Goal: Task Accomplishment & Management: Complete application form

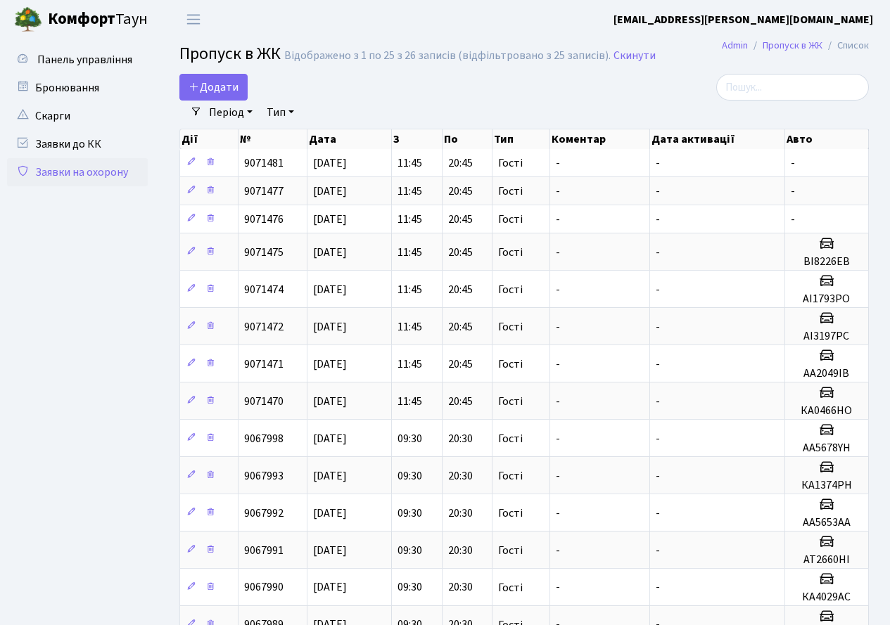
select select "25"
click at [232, 87] on span "Додати" at bounding box center [213, 86] width 50 height 15
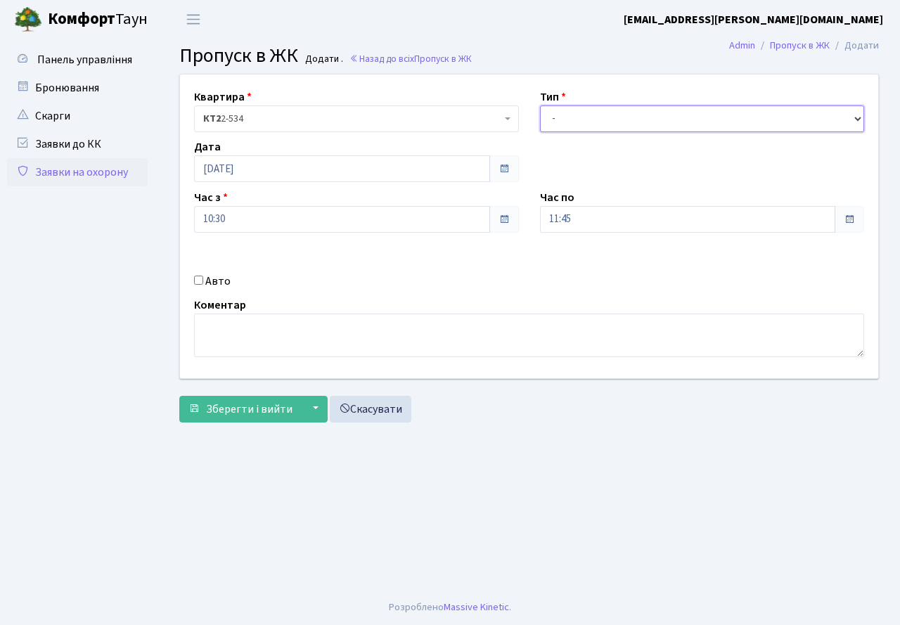
drag, startPoint x: 637, startPoint y: 117, endPoint x: 637, endPoint y: 131, distance: 13.4
click at [637, 120] on select "- Доставка Таксі Гості Сервіс" at bounding box center [702, 118] width 325 height 27
select select "3"
click at [540, 105] on select "- Доставка Таксі Гості Сервіс" at bounding box center [702, 118] width 325 height 27
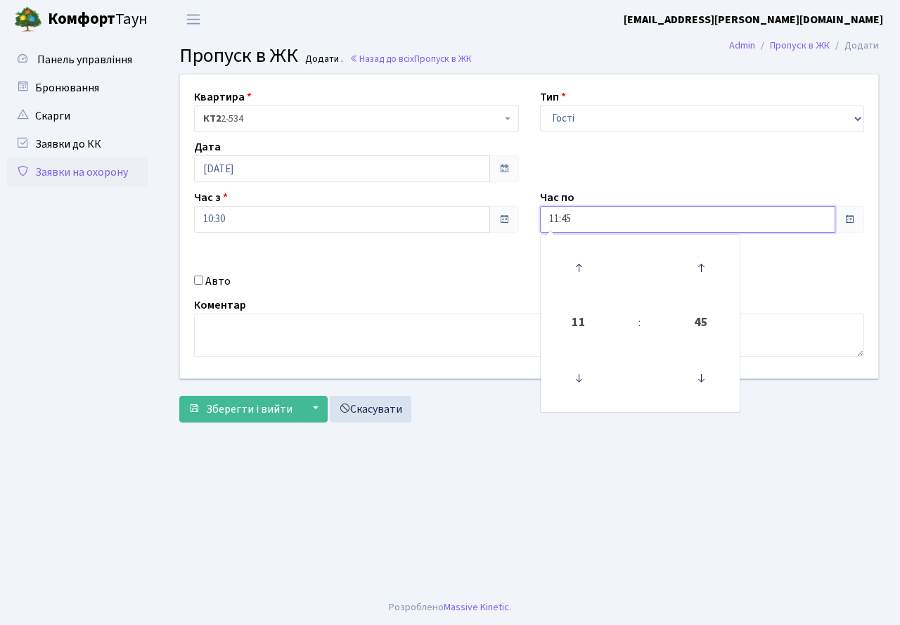
click at [593, 221] on input "11:45" at bounding box center [688, 219] width 296 height 27
click at [571, 258] on icon at bounding box center [579, 268] width 38 height 38
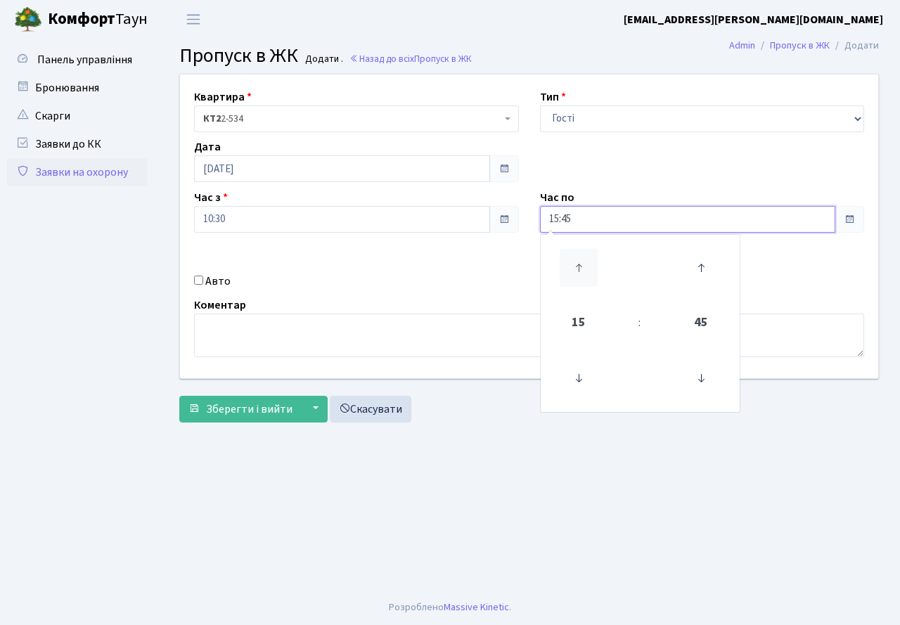
click at [571, 258] on icon at bounding box center [579, 268] width 38 height 38
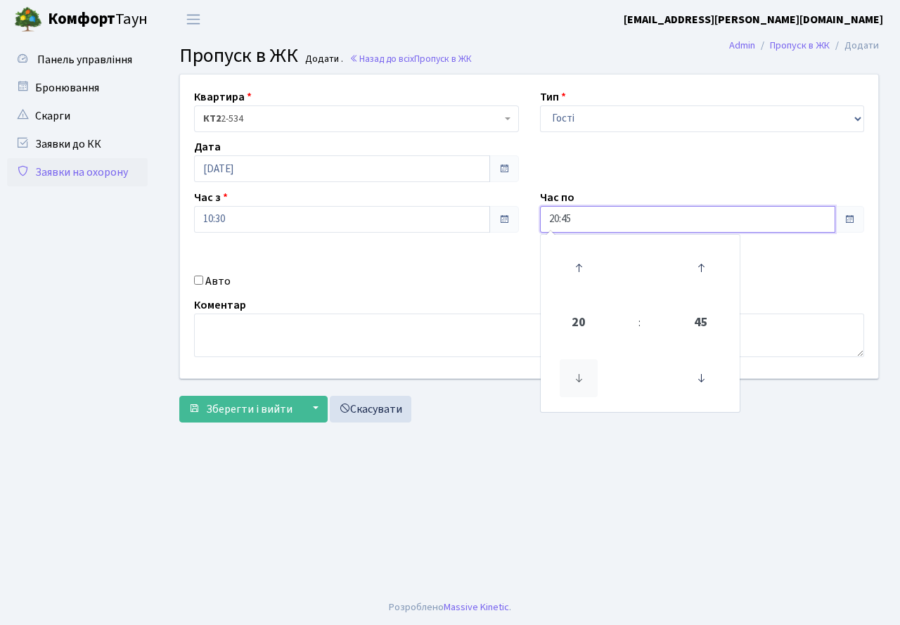
click at [578, 366] on icon at bounding box center [579, 378] width 38 height 38
type input "19:45"
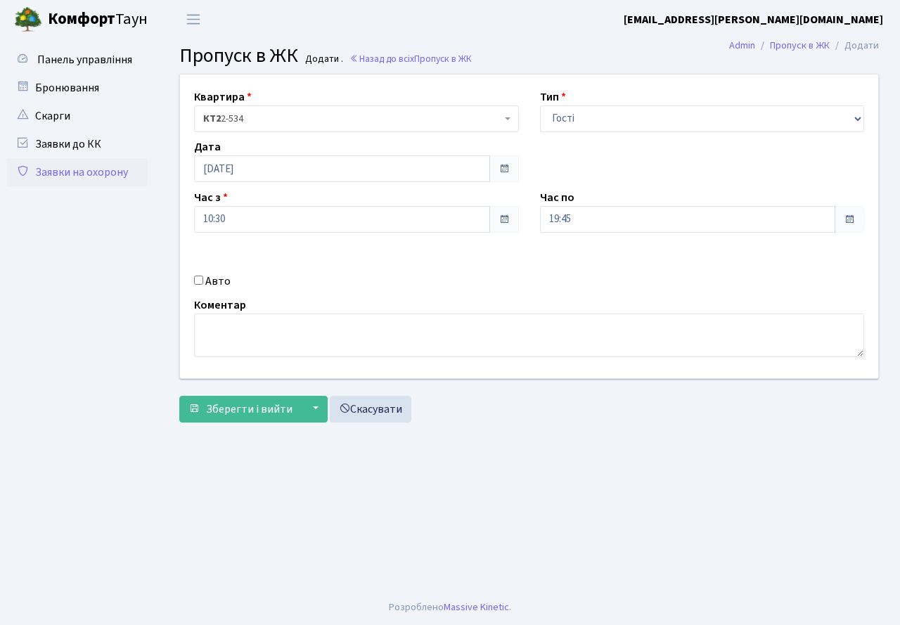
click at [435, 300] on div "Коментар" at bounding box center [529, 327] width 691 height 60
click at [245, 403] on span "Зберегти і вийти" at bounding box center [249, 409] width 87 height 15
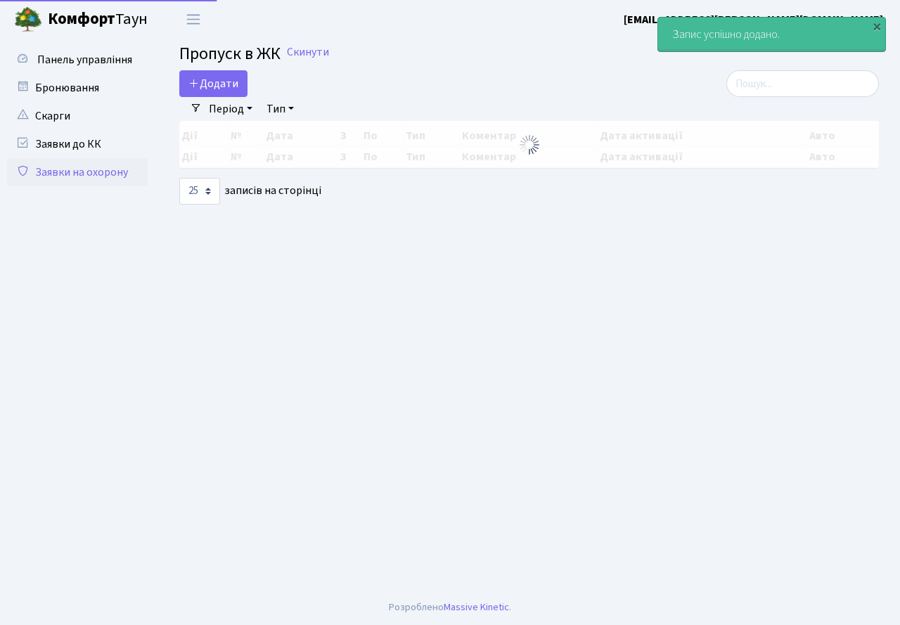
select select "25"
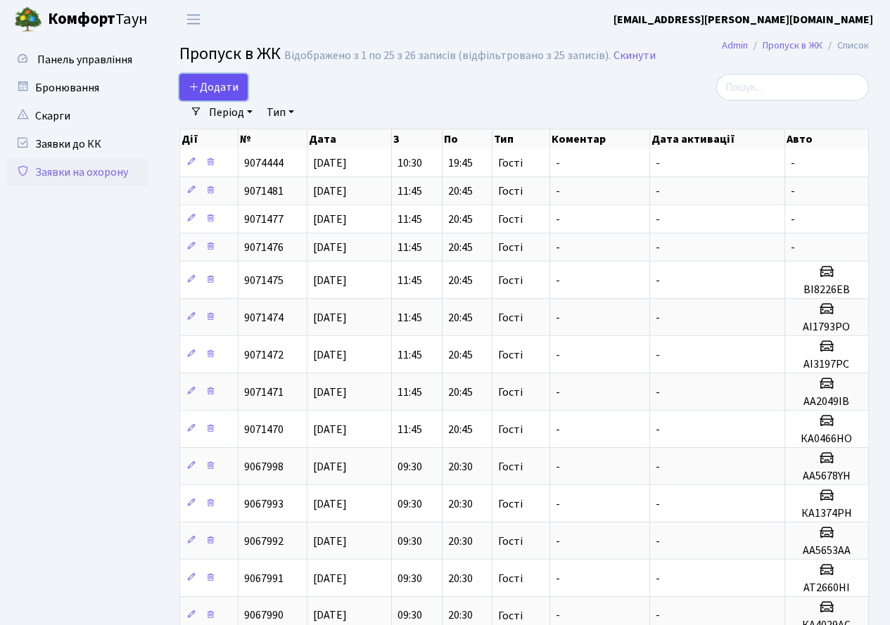
click at [220, 89] on span "Додати" at bounding box center [213, 86] width 50 height 15
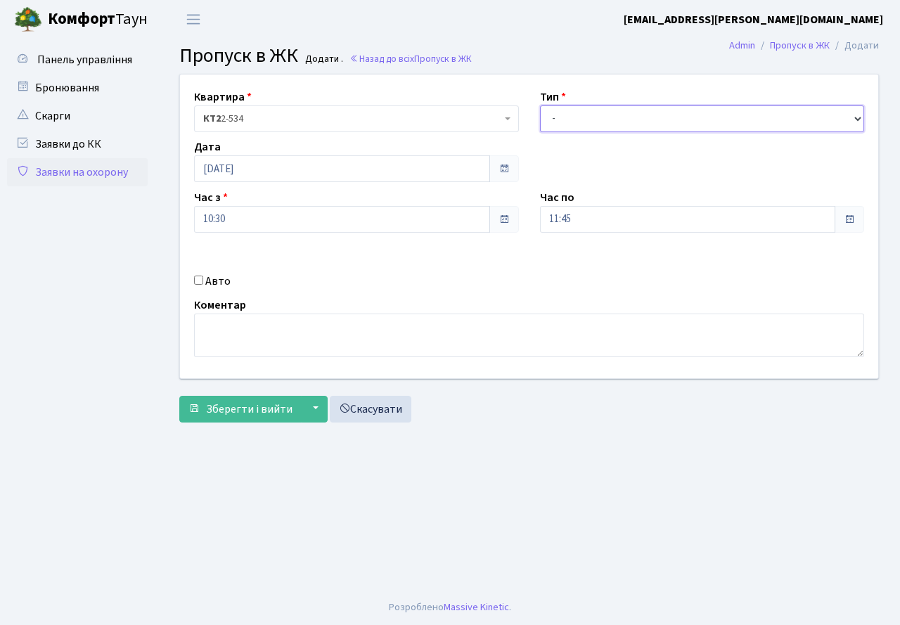
click at [550, 127] on select "- Доставка Таксі Гості Сервіс" at bounding box center [702, 118] width 325 height 27
select select "3"
click at [540, 105] on select "- Доставка Таксі Гості Сервіс" at bounding box center [702, 118] width 325 height 27
click at [593, 224] on input "11:45" at bounding box center [688, 219] width 296 height 27
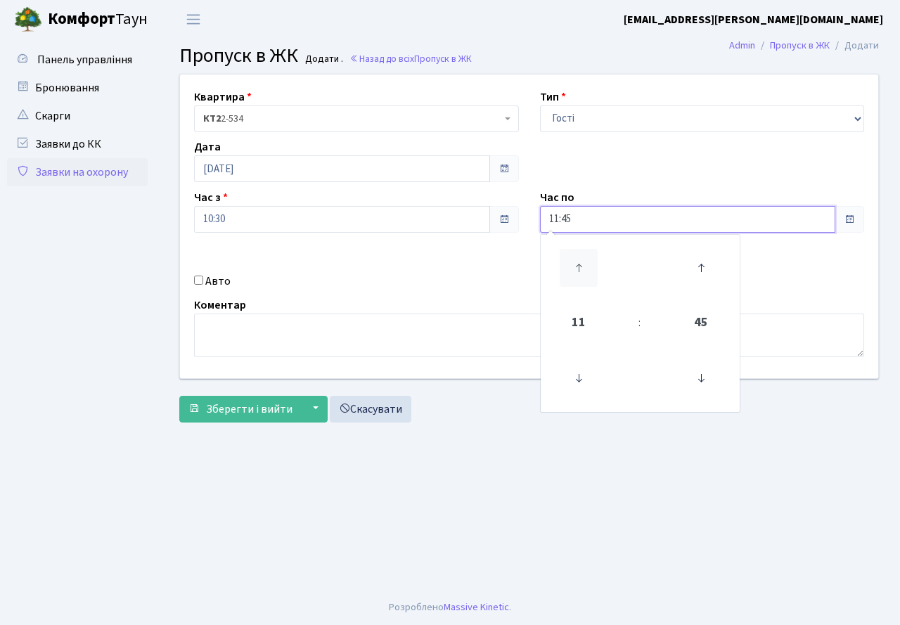
click at [580, 260] on icon at bounding box center [579, 268] width 38 height 38
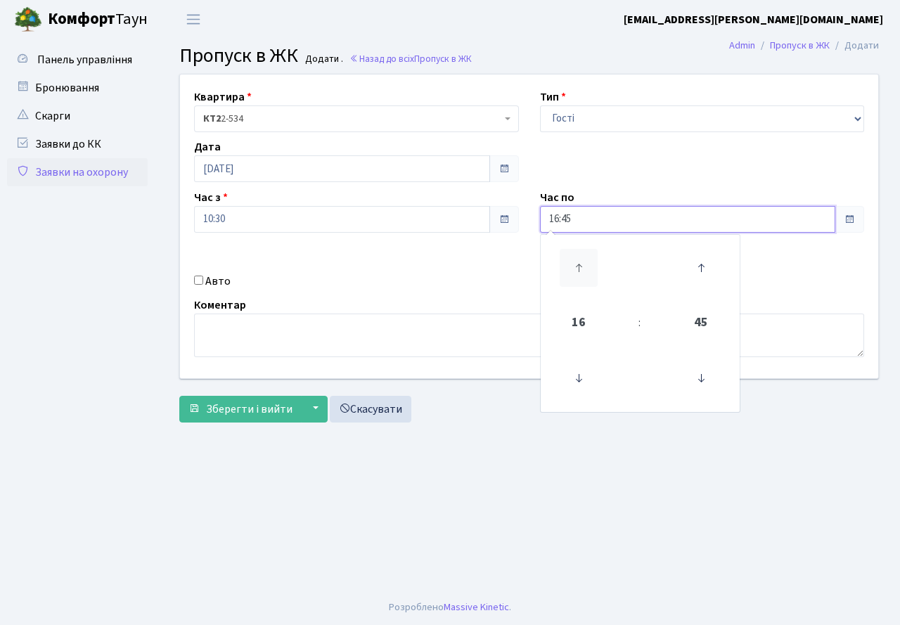
click at [580, 260] on icon at bounding box center [579, 268] width 38 height 38
type input "19:45"
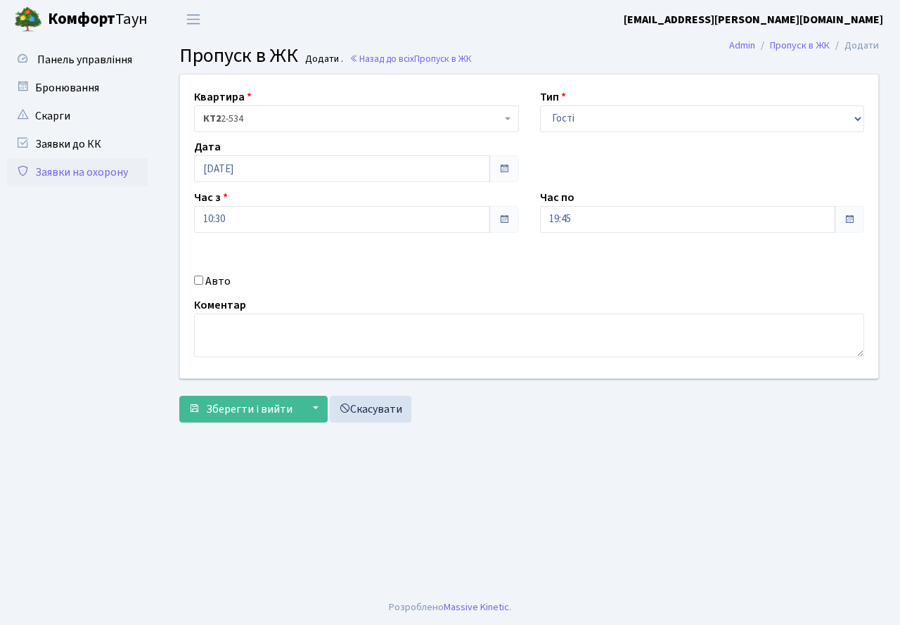
click at [453, 281] on div "Авто" at bounding box center [357, 281] width 346 height 17
click at [248, 411] on span "Зберегти і вийти" at bounding box center [249, 409] width 87 height 15
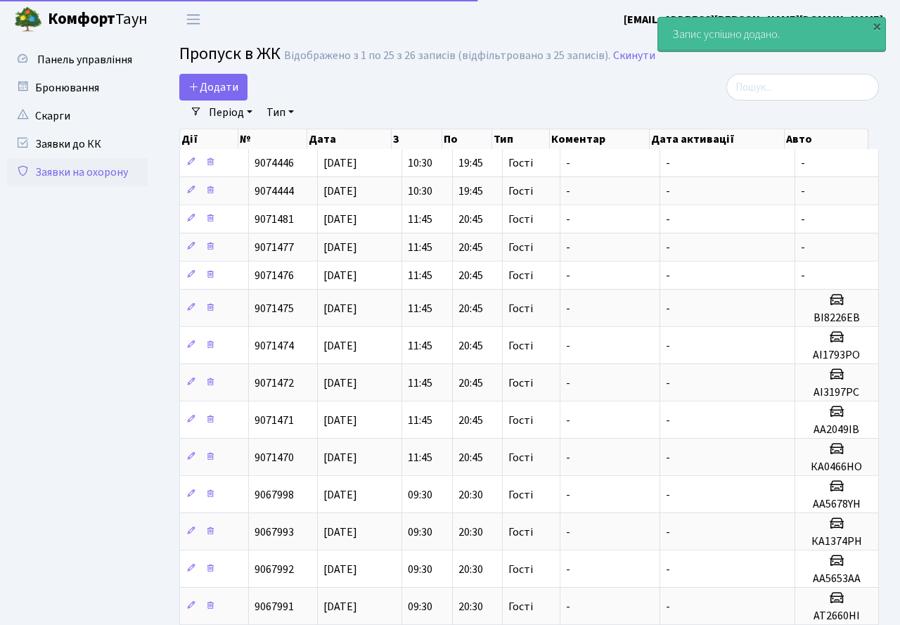
select select "25"
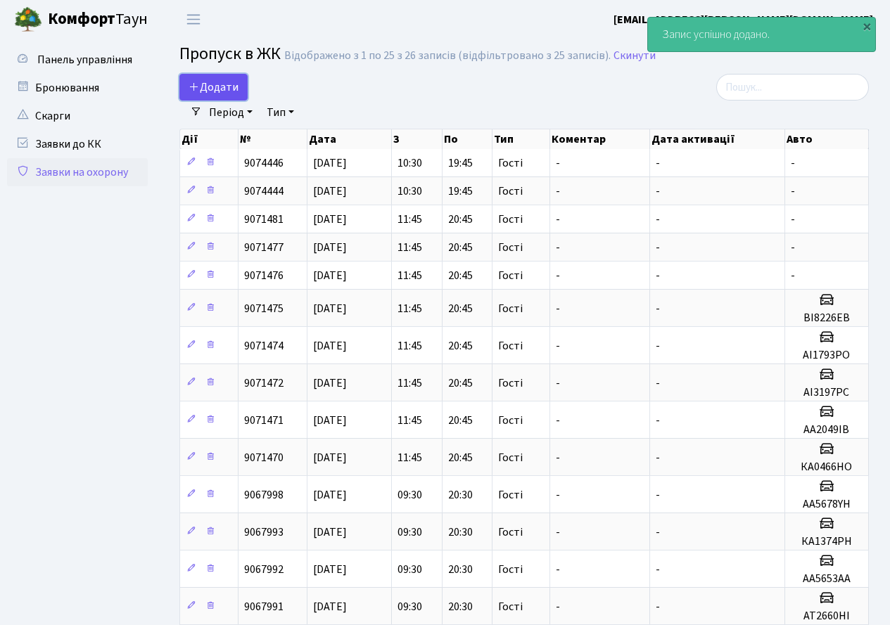
click at [231, 84] on span "Додати" at bounding box center [213, 86] width 50 height 15
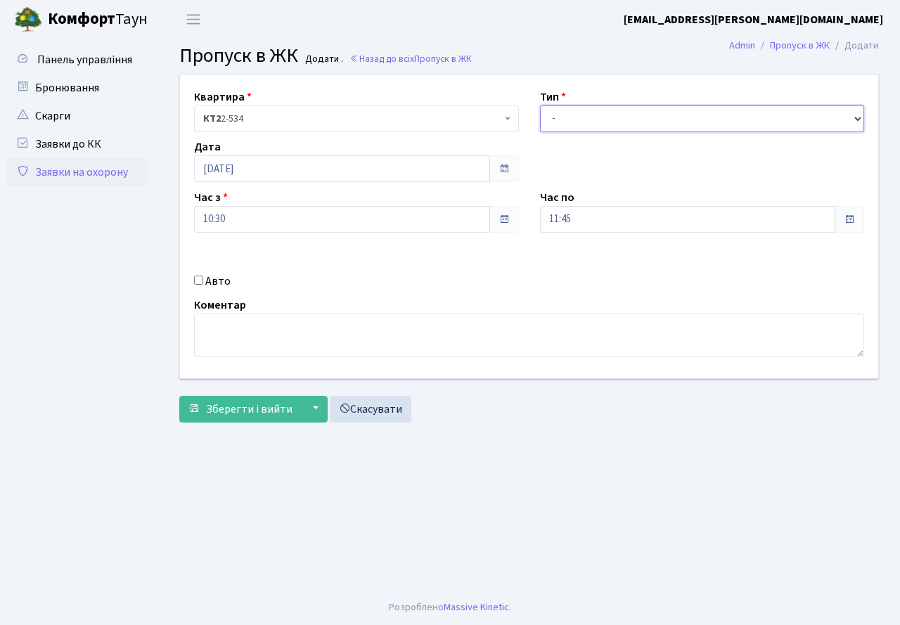
drag, startPoint x: 578, startPoint y: 115, endPoint x: 578, endPoint y: 129, distance: 14.8
click at [578, 115] on select "- Доставка Таксі Гості Сервіс" at bounding box center [702, 118] width 325 height 27
select select "3"
click at [540, 105] on select "- Доставка Таксі Гості Сервіс" at bounding box center [702, 118] width 325 height 27
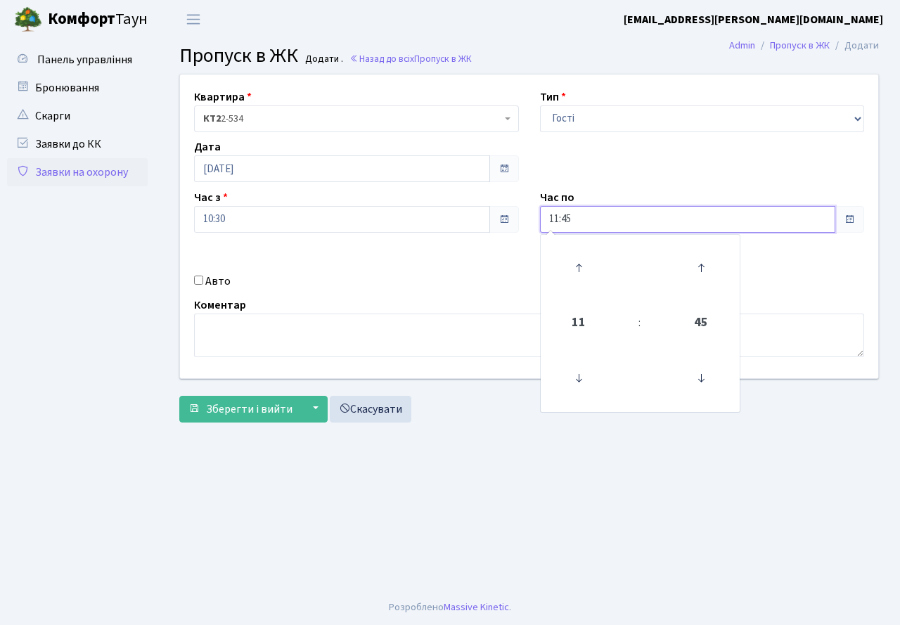
drag, startPoint x: 580, startPoint y: 212, endPoint x: 576, endPoint y: 245, distance: 33.3
click at [580, 214] on input "11:45" at bounding box center [688, 219] width 296 height 27
click at [572, 258] on icon at bounding box center [579, 268] width 38 height 38
click at [571, 258] on icon at bounding box center [579, 268] width 38 height 38
click at [569, 260] on icon at bounding box center [579, 268] width 38 height 38
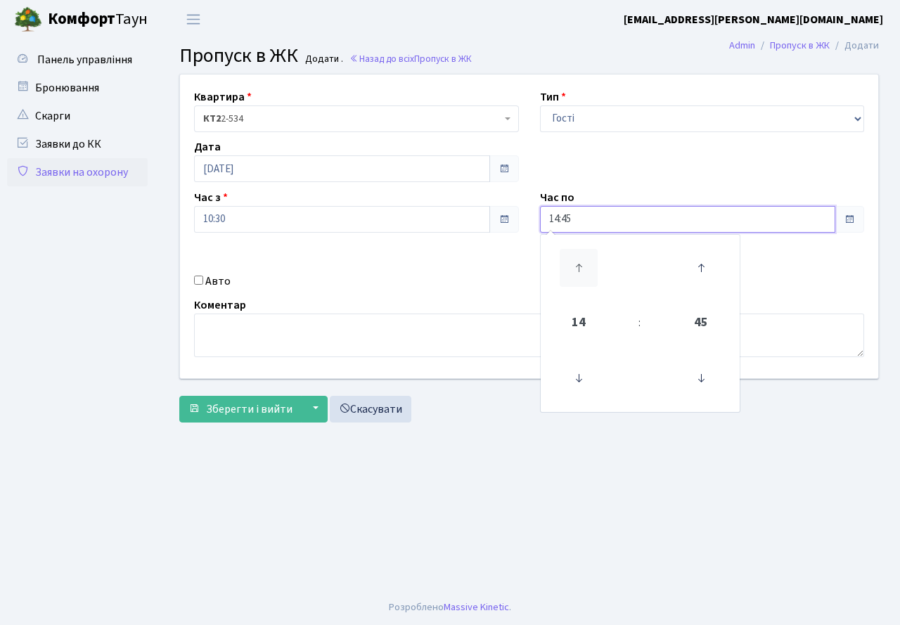
click at [569, 260] on icon at bounding box center [579, 268] width 38 height 38
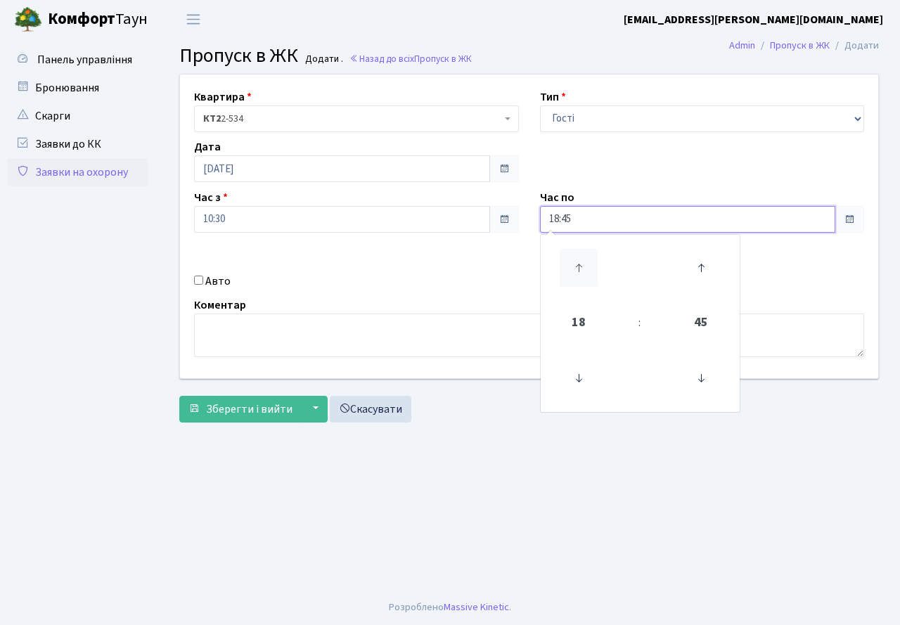
type input "19:45"
click at [372, 269] on div "Квартира <b>КТ2</b>&nbsp;&nbsp;&nbsp;2-534 КТ2 2-534 Тип - Доставка Таксі Гості…" at bounding box center [528, 227] width 719 height 304
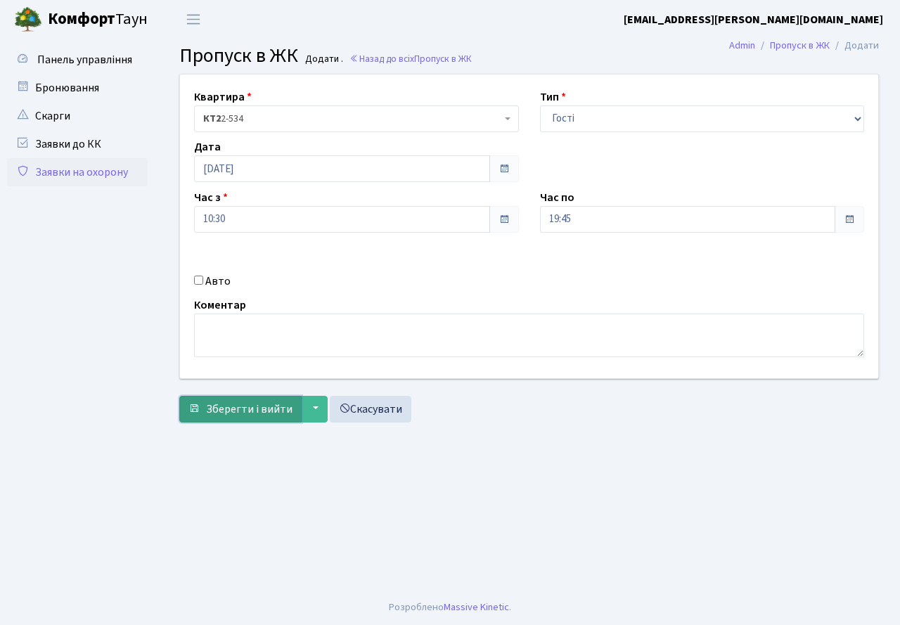
click at [229, 409] on span "Зберегти і вийти" at bounding box center [249, 409] width 87 height 15
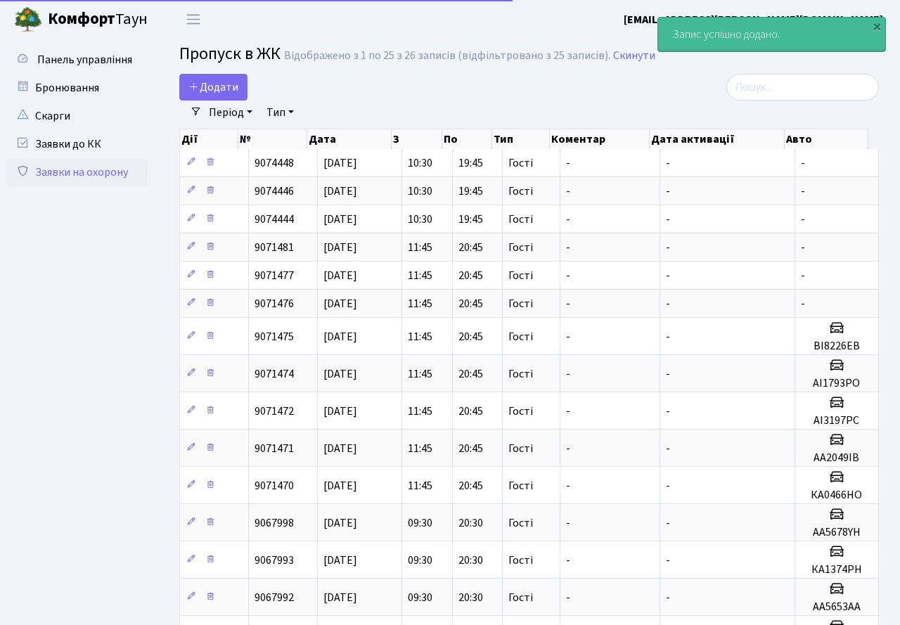
select select "25"
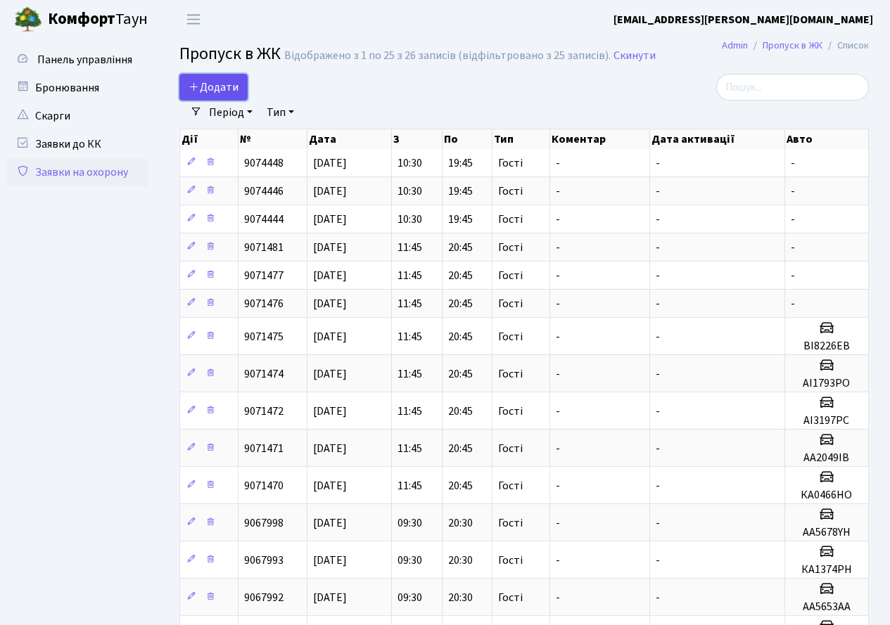
click at [221, 84] on span "Додати" at bounding box center [213, 86] width 50 height 15
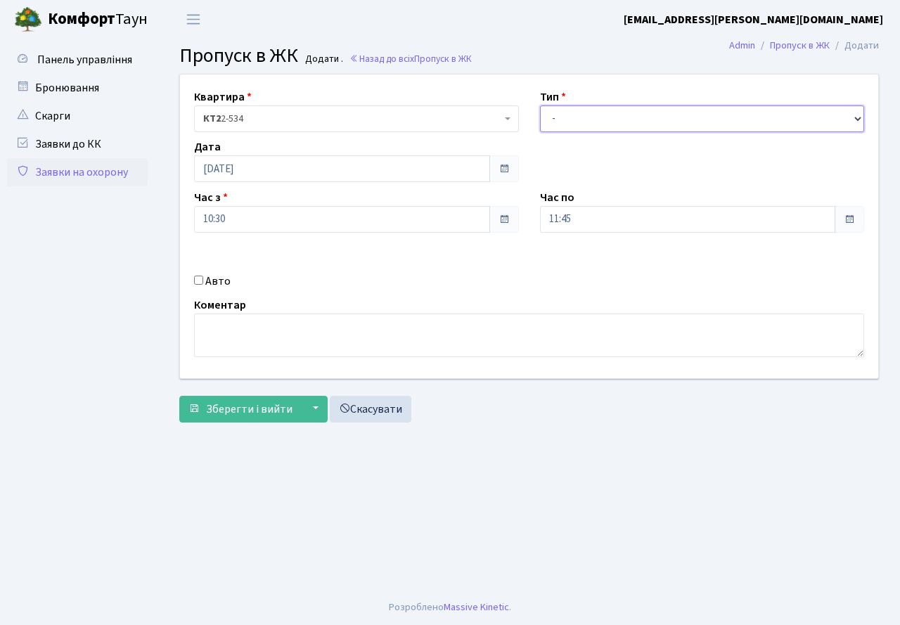
drag, startPoint x: 568, startPoint y: 124, endPoint x: 565, endPoint y: 132, distance: 7.3
click at [565, 132] on select "- Доставка Таксі Гості Сервіс" at bounding box center [702, 118] width 325 height 27
select select "3"
click at [540, 105] on select "- Доставка Таксі Гості Сервіс" at bounding box center [702, 118] width 325 height 27
drag, startPoint x: 576, startPoint y: 219, endPoint x: 577, endPoint y: 232, distance: 13.4
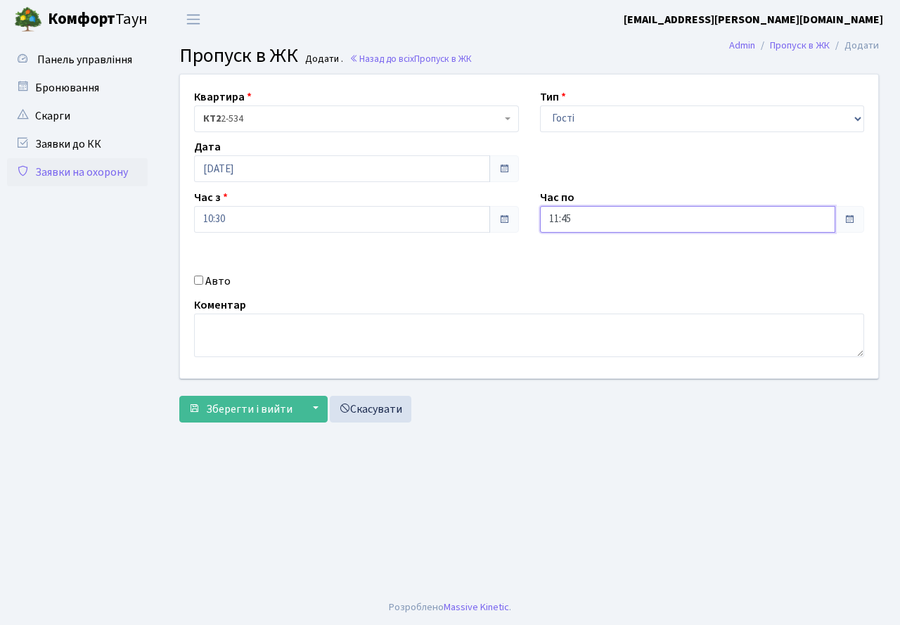
click at [575, 224] on input "11:45" at bounding box center [688, 219] width 296 height 27
click at [580, 240] on td at bounding box center [579, 268] width 71 height 61
click at [572, 256] on icon at bounding box center [579, 268] width 38 height 38
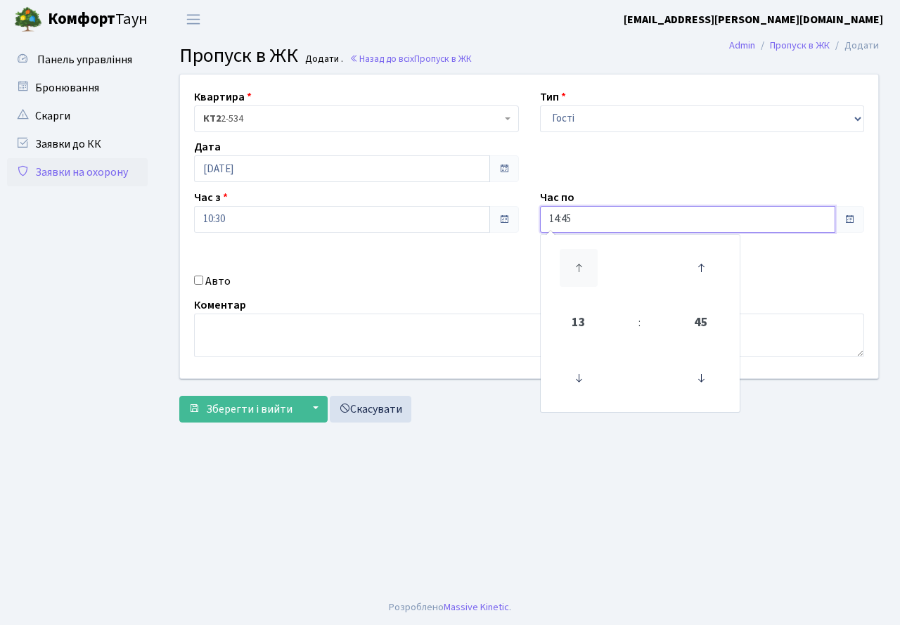
click at [572, 256] on icon at bounding box center [579, 268] width 38 height 38
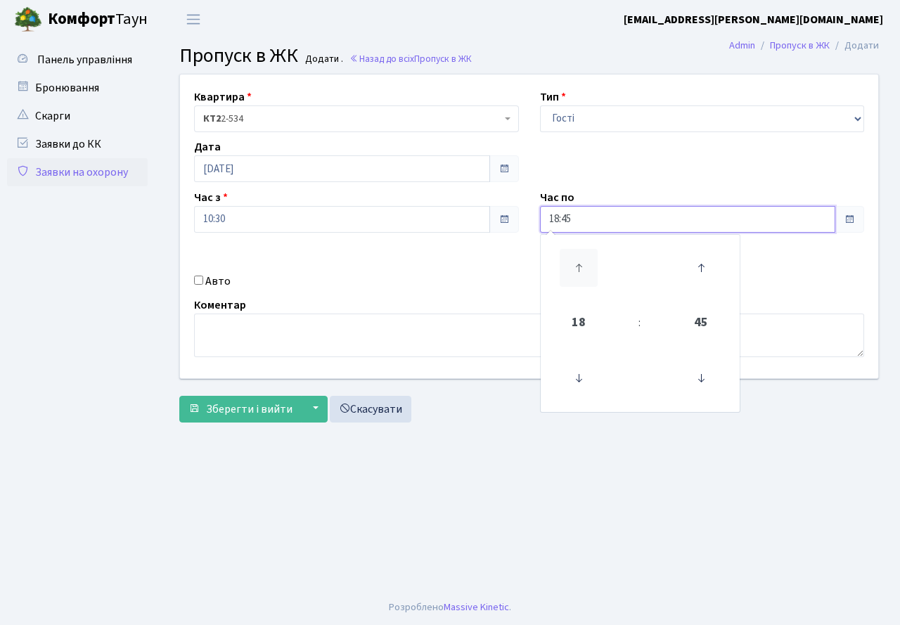
type input "19:45"
drag, startPoint x: 449, startPoint y: 246, endPoint x: 203, endPoint y: 293, distance: 249.8
click at [441, 252] on div "Квартира <b>КТ2</b>&nbsp;&nbsp;&nbsp;2-534 КТ2 2-534 Тип - Доставка Таксі Гості…" at bounding box center [528, 227] width 719 height 304
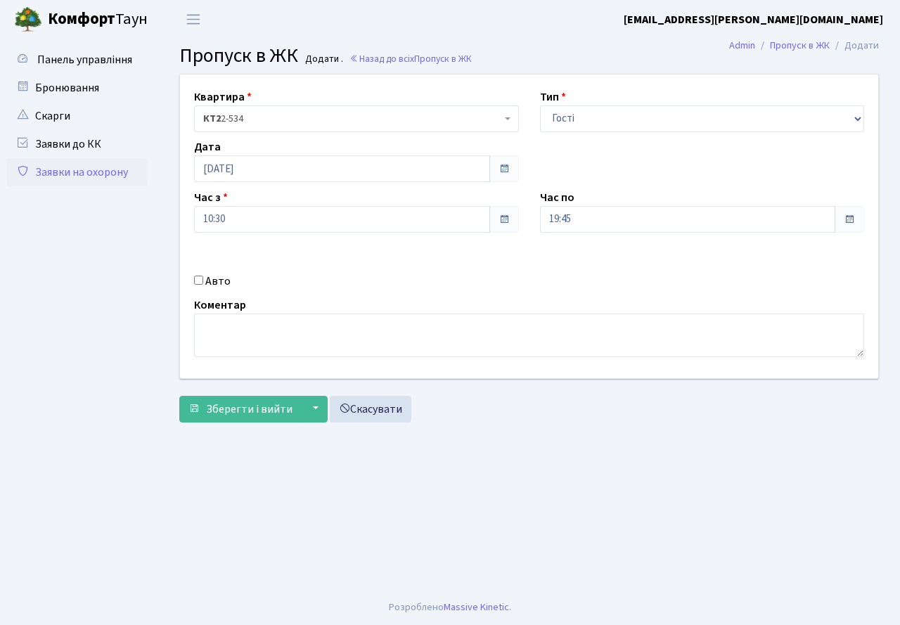
click at [200, 283] on input "Авто" at bounding box center [198, 280] width 9 height 9
checkbox input "true"
type input "КА3279СС"
click at [264, 412] on span "Зберегти і вийти" at bounding box center [249, 409] width 87 height 15
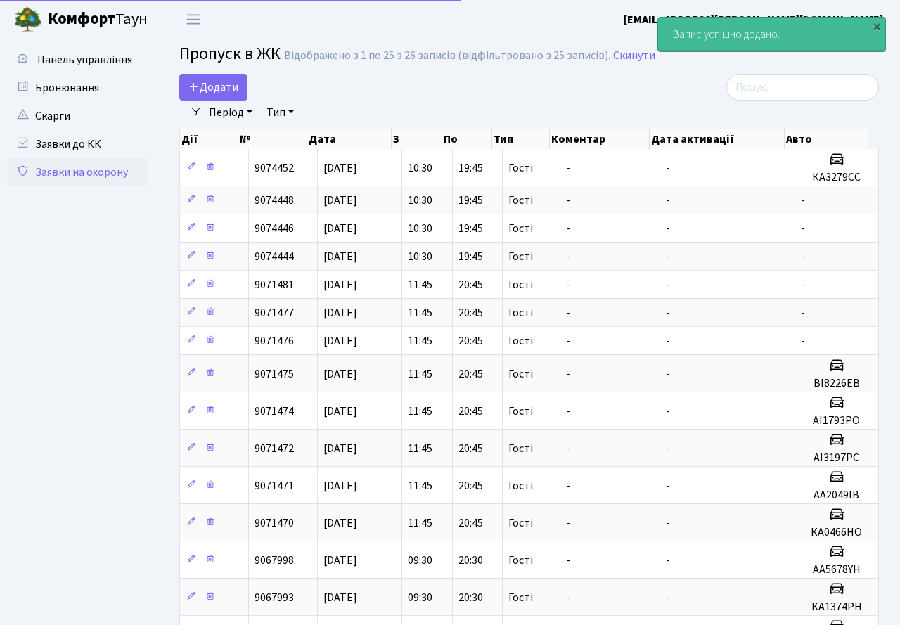
select select "25"
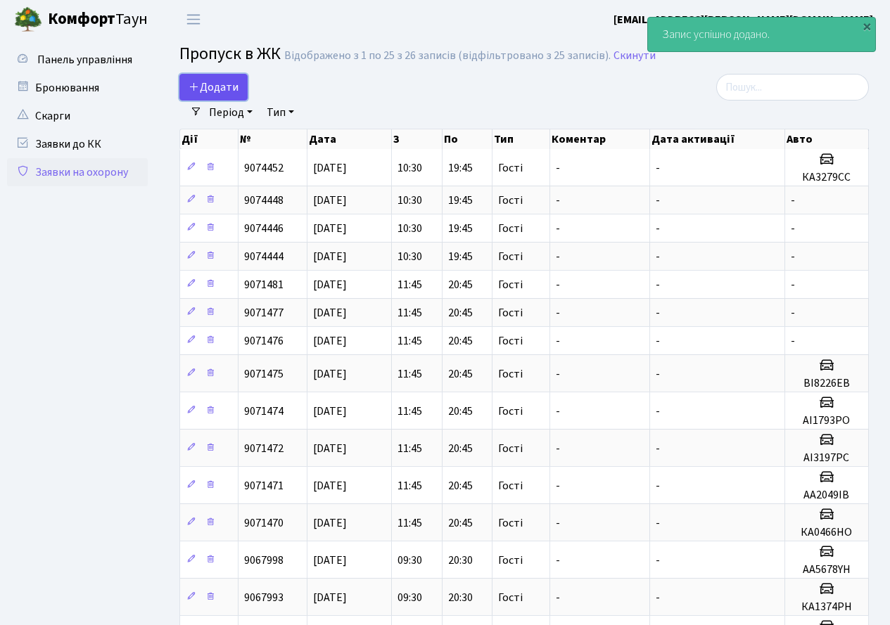
click at [220, 84] on span "Додати" at bounding box center [213, 86] width 50 height 15
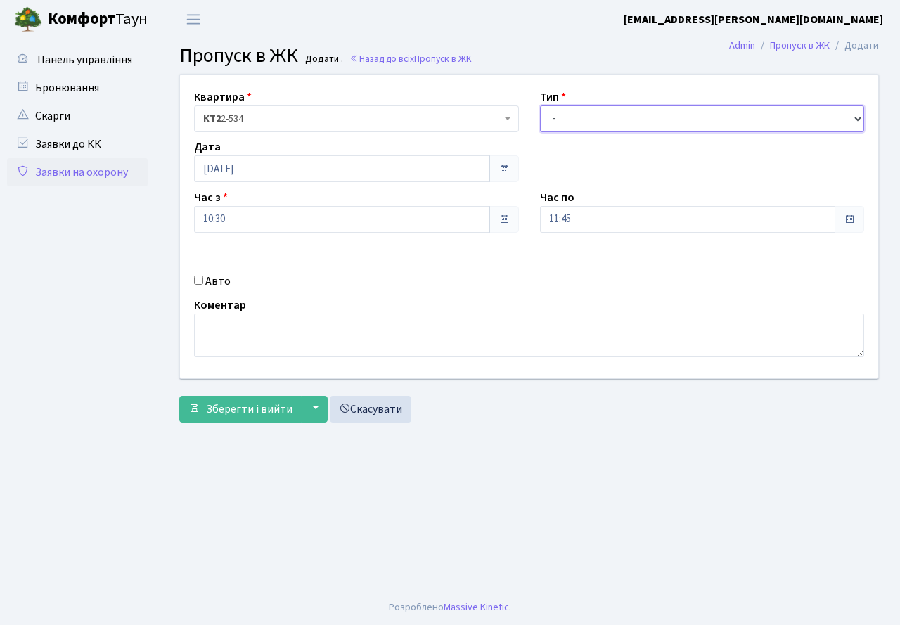
drag, startPoint x: 579, startPoint y: 122, endPoint x: 579, endPoint y: 132, distance: 9.1
click at [579, 123] on select "- Доставка Таксі Гості Сервіс" at bounding box center [702, 118] width 325 height 27
select select "3"
click at [540, 105] on select "- Доставка Таксі Гості Сервіс" at bounding box center [702, 118] width 325 height 27
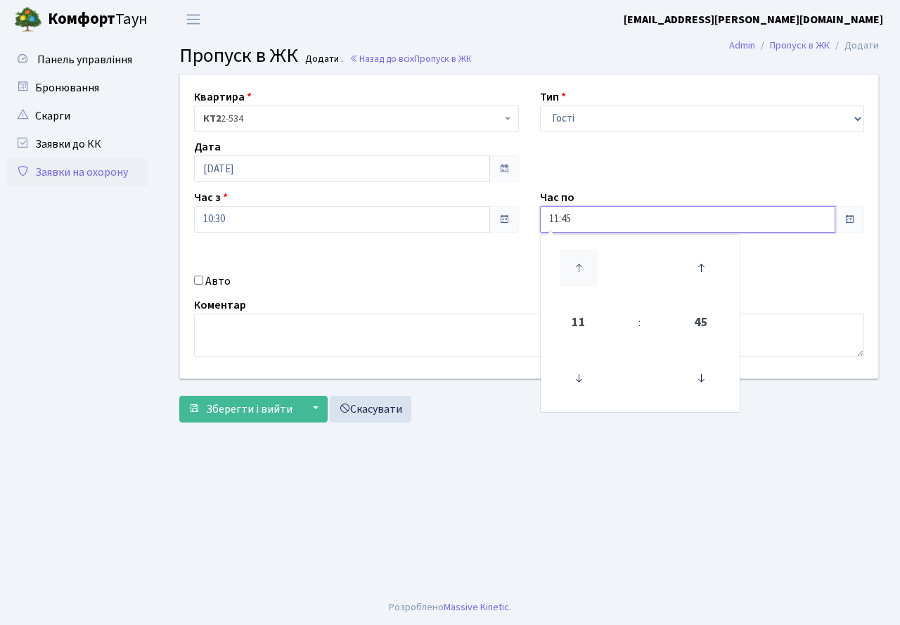
drag, startPoint x: 592, startPoint y: 226, endPoint x: 569, endPoint y: 267, distance: 46.3
click at [592, 228] on input "11:45" at bounding box center [688, 219] width 296 height 27
click at [569, 268] on icon at bounding box center [579, 268] width 38 height 38
click at [568, 267] on icon at bounding box center [579, 268] width 38 height 38
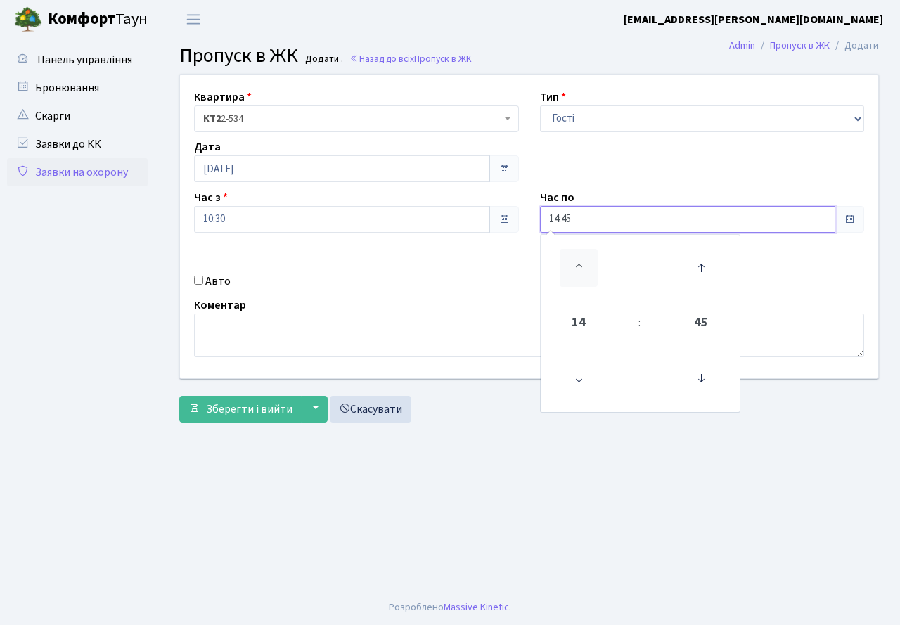
click at [568, 267] on icon at bounding box center [579, 268] width 38 height 38
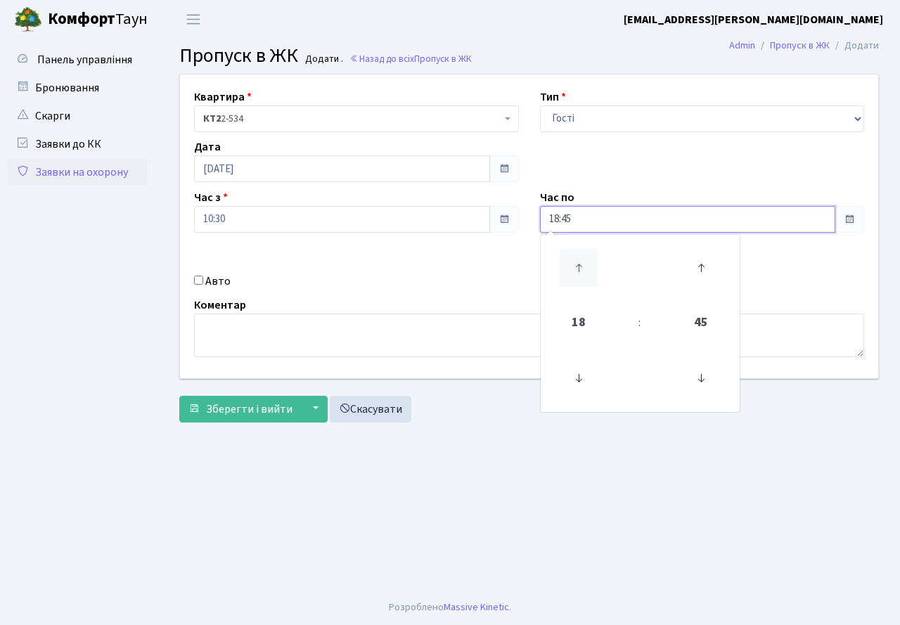
type input "19:45"
click at [393, 278] on div "Авто" at bounding box center [357, 281] width 346 height 17
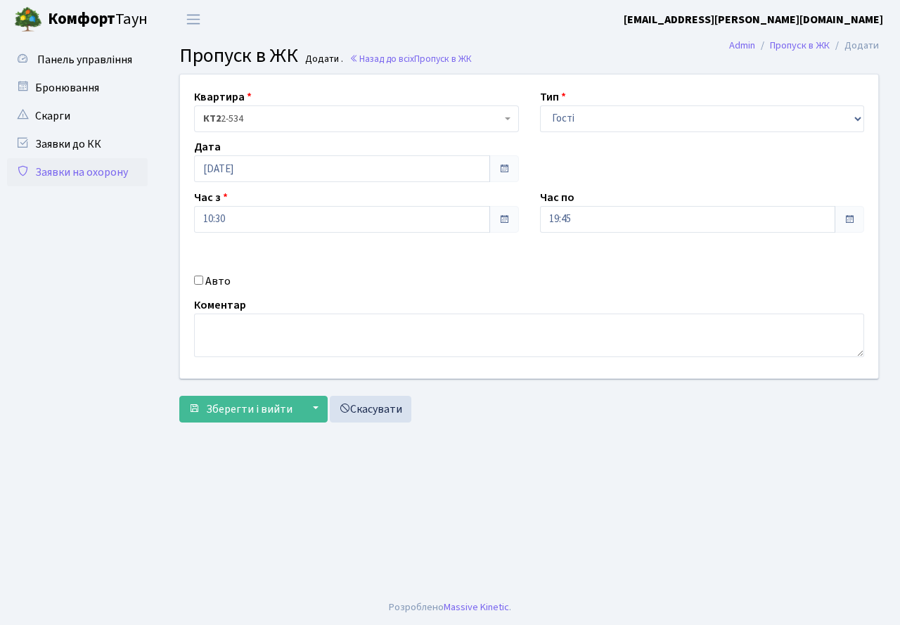
click at [202, 282] on input "Авто" at bounding box center [198, 280] width 9 height 9
checkbox input "true"
type input "АА5201ВВ"
click at [229, 406] on span "Зберегти і вийти" at bounding box center [249, 409] width 87 height 15
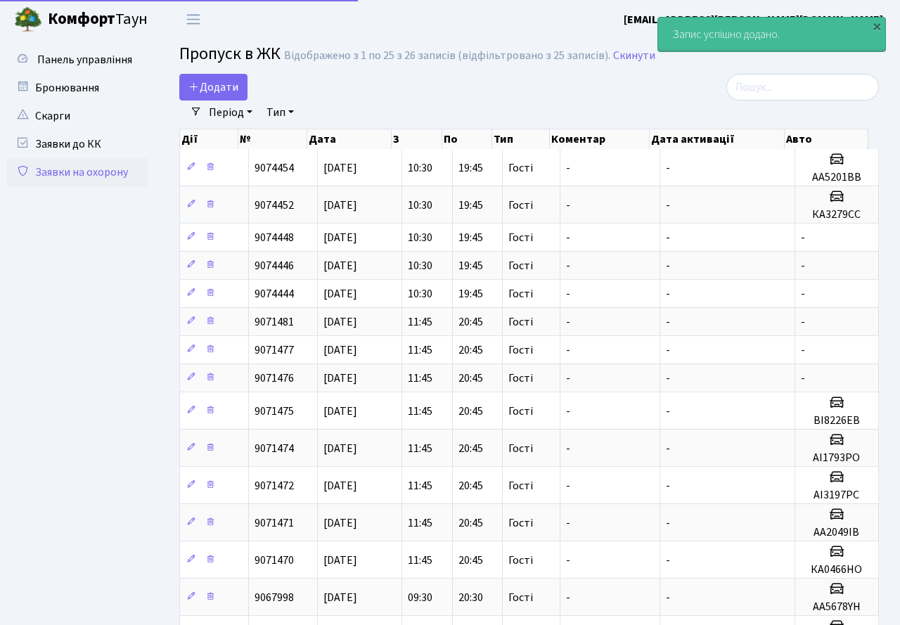
select select "25"
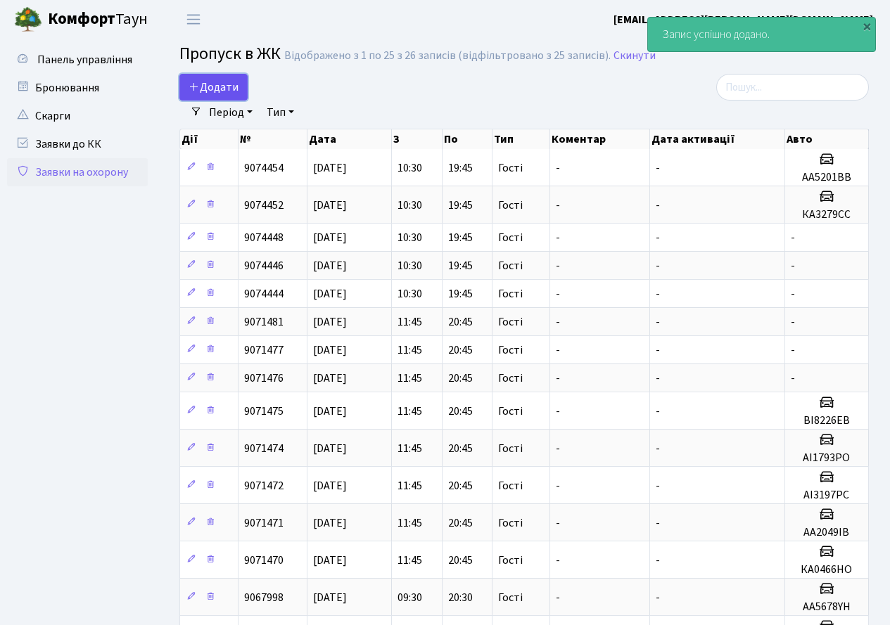
click at [219, 91] on span "Додати" at bounding box center [213, 86] width 50 height 15
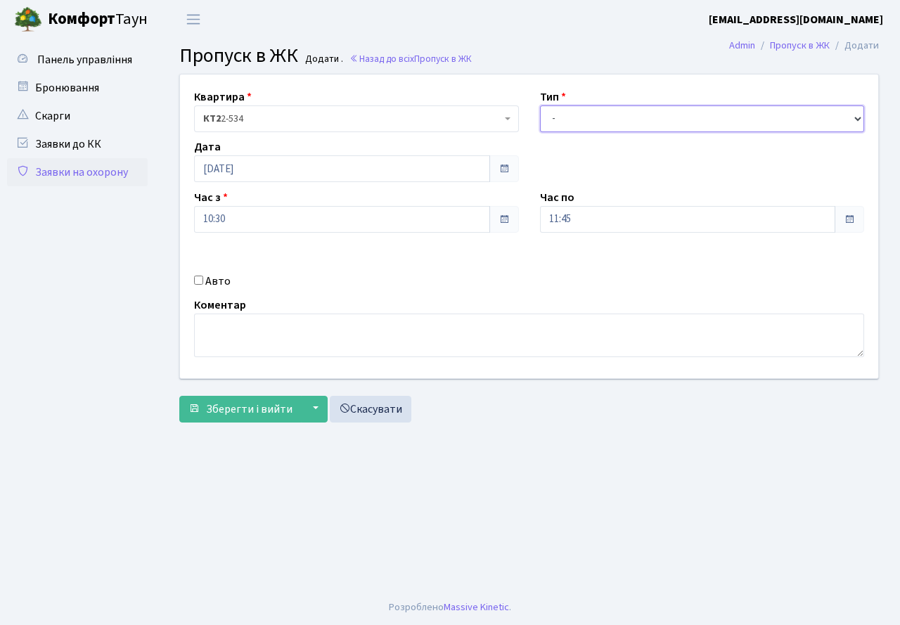
click at [621, 126] on select "- Доставка Таксі Гості Сервіс" at bounding box center [702, 118] width 325 height 27
select select "3"
click at [540, 105] on select "- Доставка Таксі Гості Сервіс" at bounding box center [702, 118] width 325 height 27
drag, startPoint x: 593, startPoint y: 219, endPoint x: 593, endPoint y: 231, distance: 12.7
click at [594, 221] on input "11:45" at bounding box center [688, 219] width 296 height 27
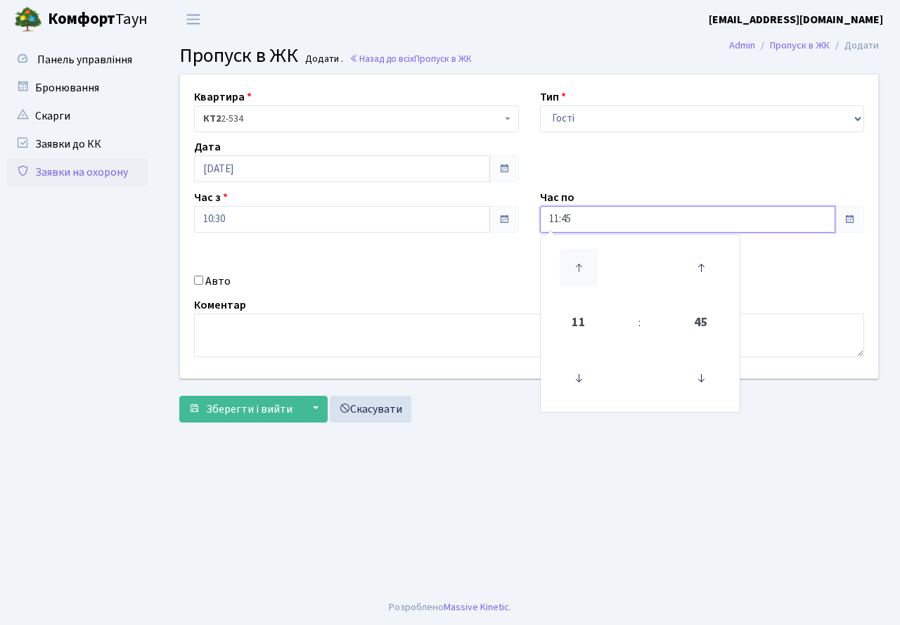
click at [582, 260] on icon at bounding box center [579, 268] width 38 height 38
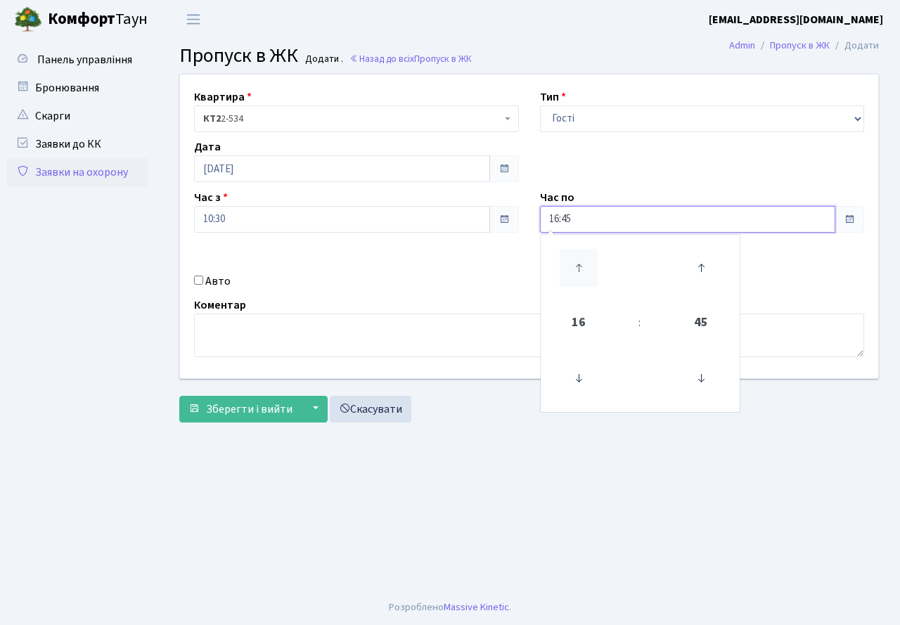
click at [582, 260] on icon at bounding box center [579, 268] width 38 height 38
type input "19:45"
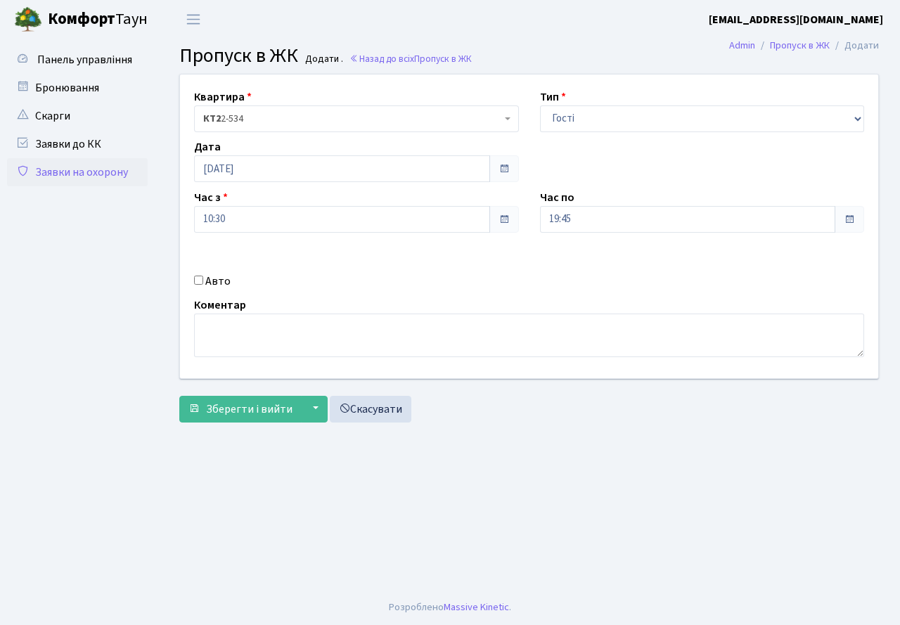
click at [338, 288] on div "Авто" at bounding box center [357, 281] width 346 height 17
click at [200, 283] on input "Авто" at bounding box center [198, 280] width 9 height 9
checkbox input "true"
type input "АА5653АА"
click at [234, 413] on span "Зберегти і вийти" at bounding box center [249, 409] width 87 height 15
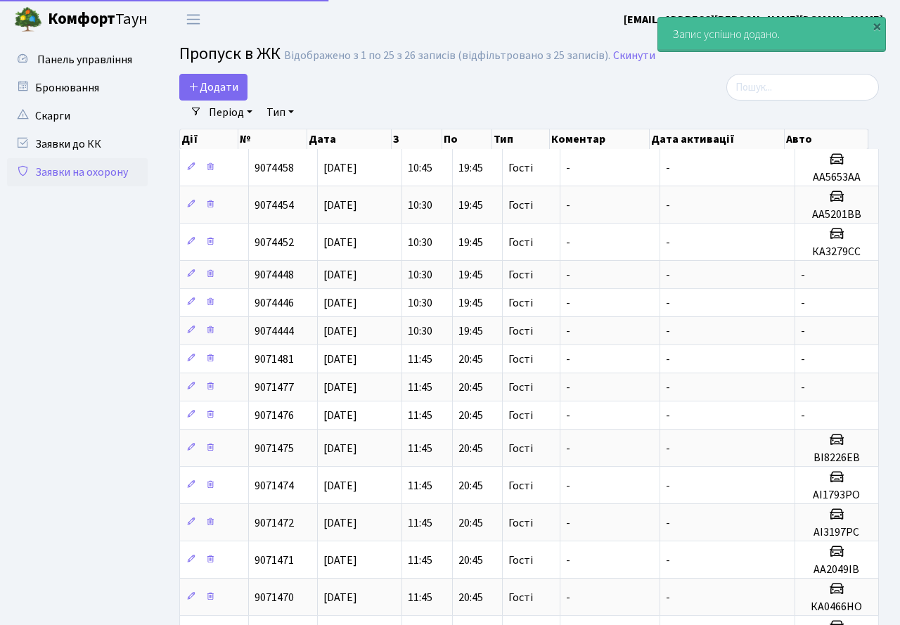
select select "25"
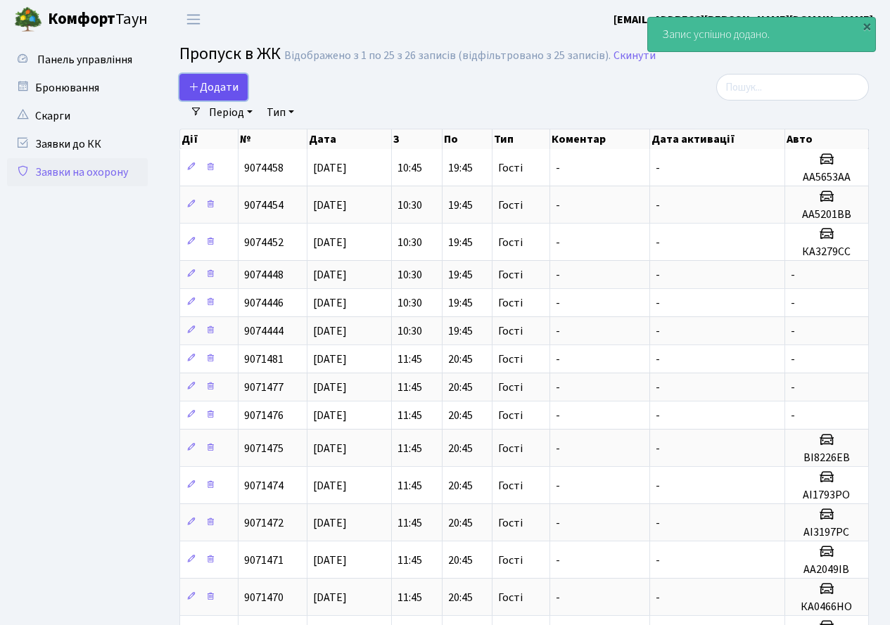
click at [216, 85] on span "Додати" at bounding box center [213, 86] width 50 height 15
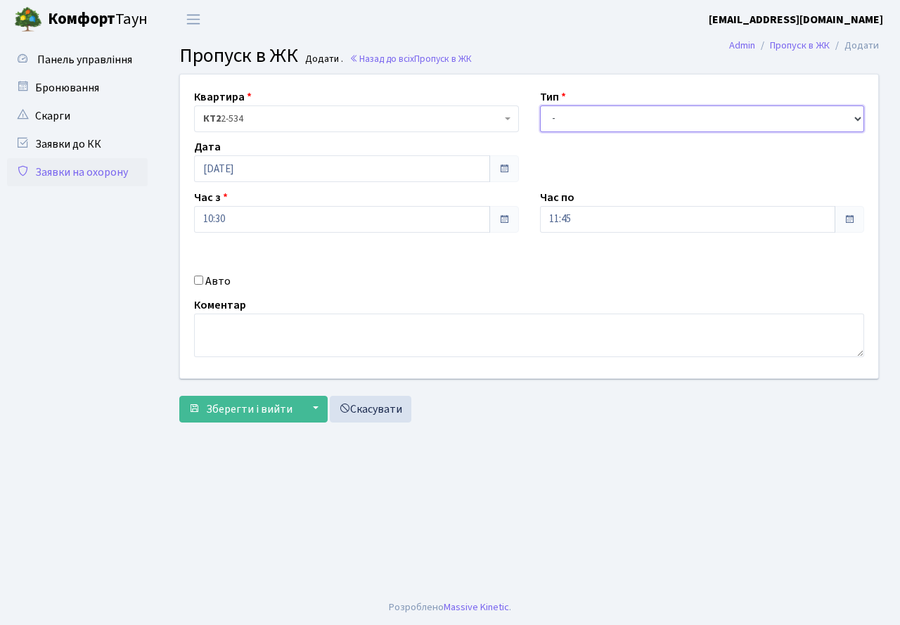
click at [607, 122] on select "- Доставка Таксі Гості Сервіс" at bounding box center [702, 118] width 325 height 27
select select "3"
click at [540, 105] on select "- Доставка Таксі Гості Сервіс" at bounding box center [702, 118] width 325 height 27
drag, startPoint x: 583, startPoint y: 220, endPoint x: 580, endPoint y: 231, distance: 11.1
click at [583, 222] on input "11:45" at bounding box center [688, 219] width 296 height 27
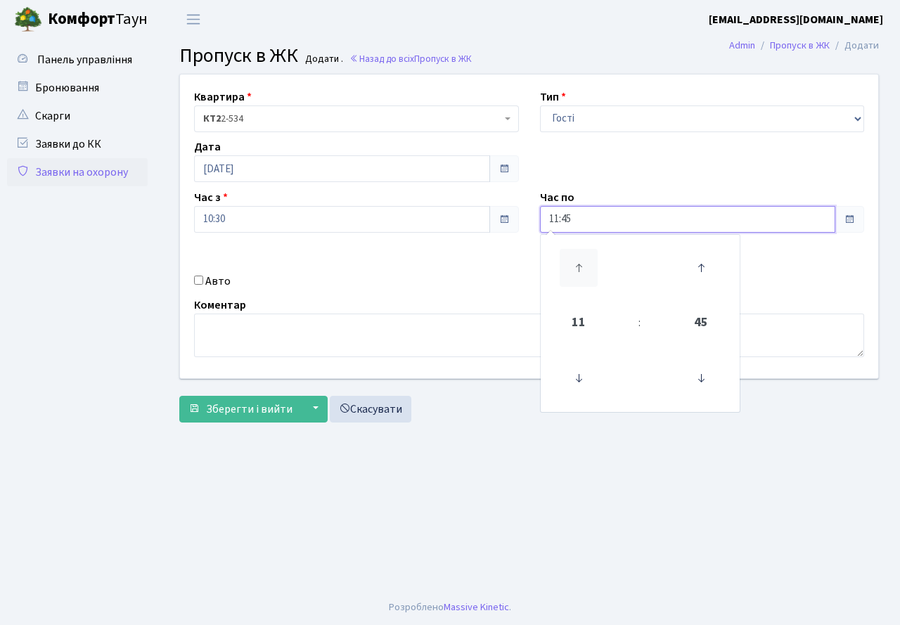
click at [572, 260] on icon at bounding box center [579, 268] width 38 height 38
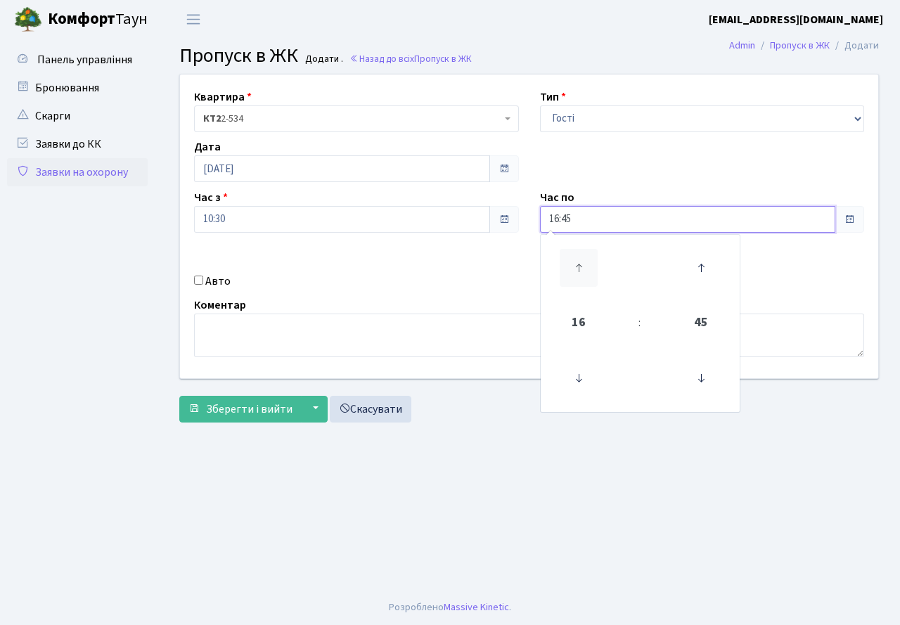
click at [572, 260] on icon at bounding box center [579, 268] width 38 height 38
type input "19:45"
drag, startPoint x: 486, startPoint y: 290, endPoint x: 459, endPoint y: 291, distance: 27.5
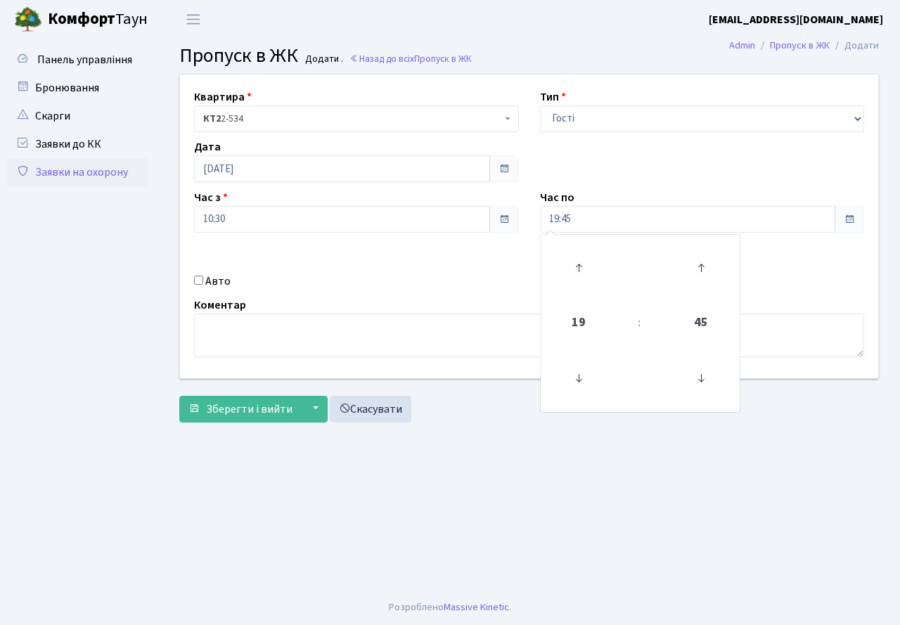
click at [485, 290] on div "Авто" at bounding box center [357, 281] width 346 height 17
click at [196, 280] on input "Авто" at bounding box center [198, 280] width 9 height 9
checkbox input "true"
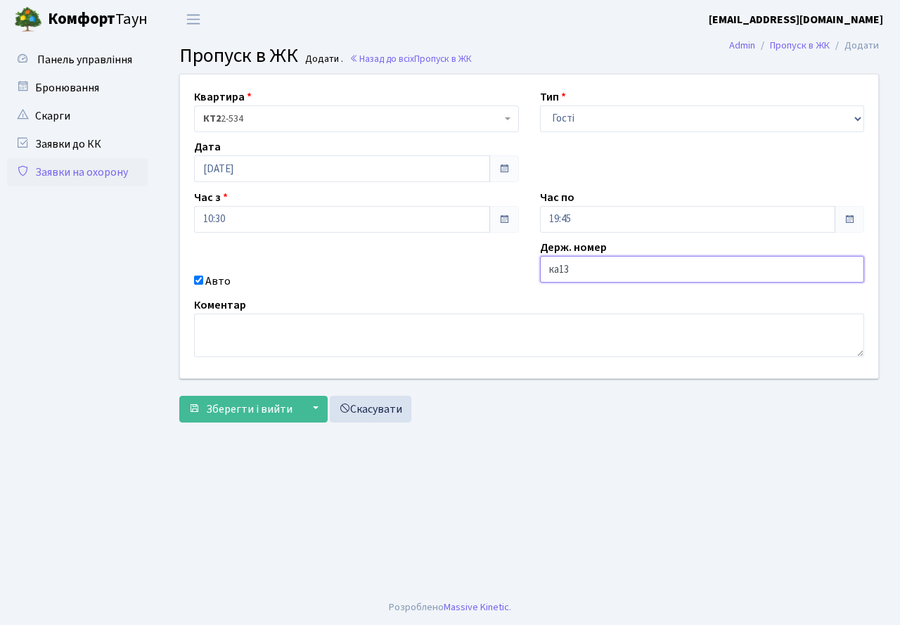
type input "КА1374РН"
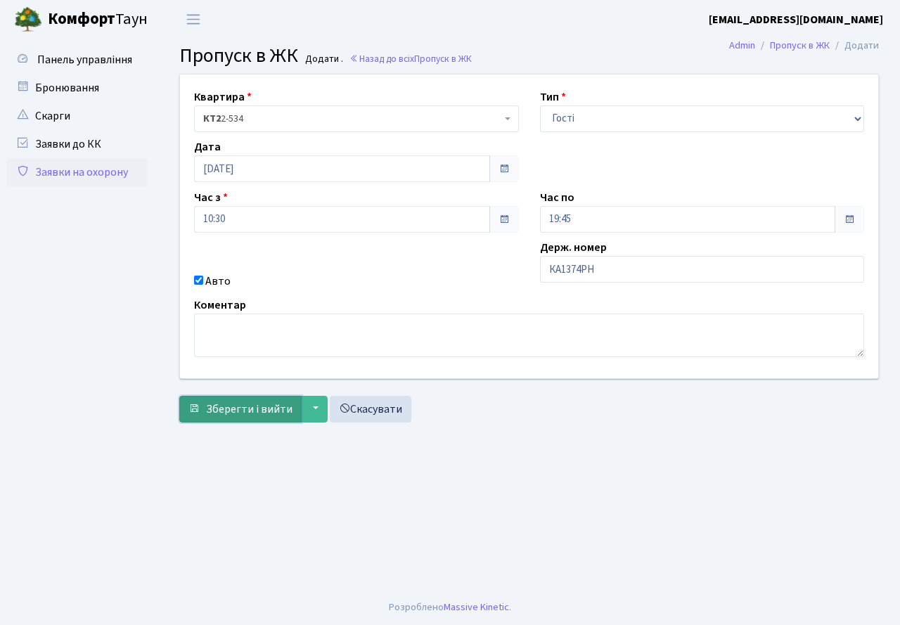
click at [244, 415] on span "Зберегти і вийти" at bounding box center [249, 409] width 87 height 15
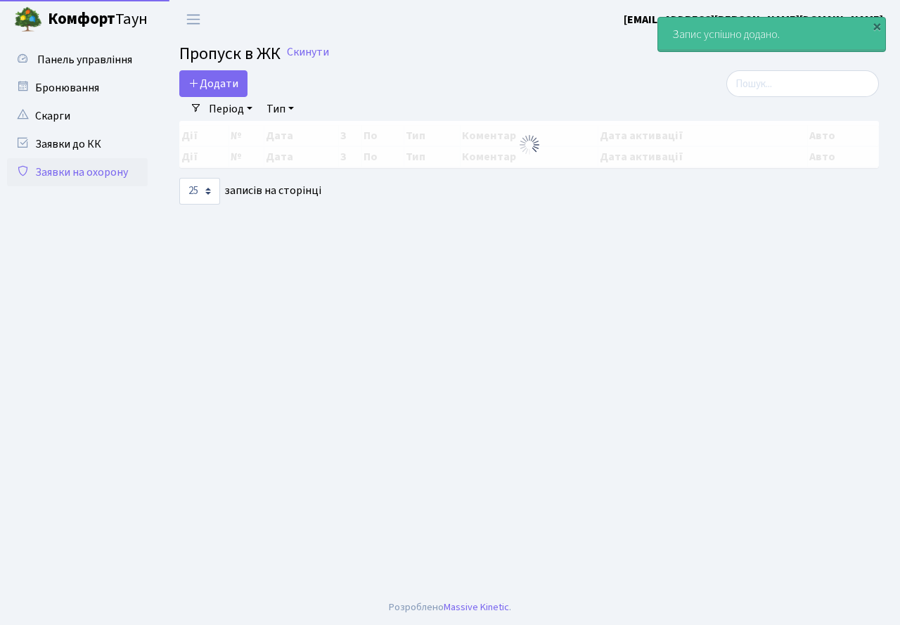
select select "25"
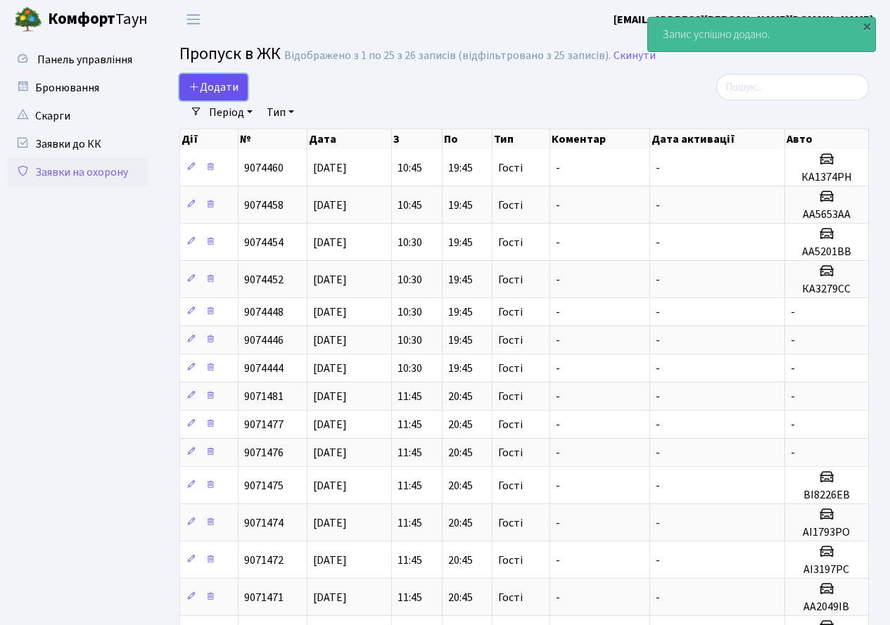
click at [221, 86] on span "Додати" at bounding box center [213, 86] width 50 height 15
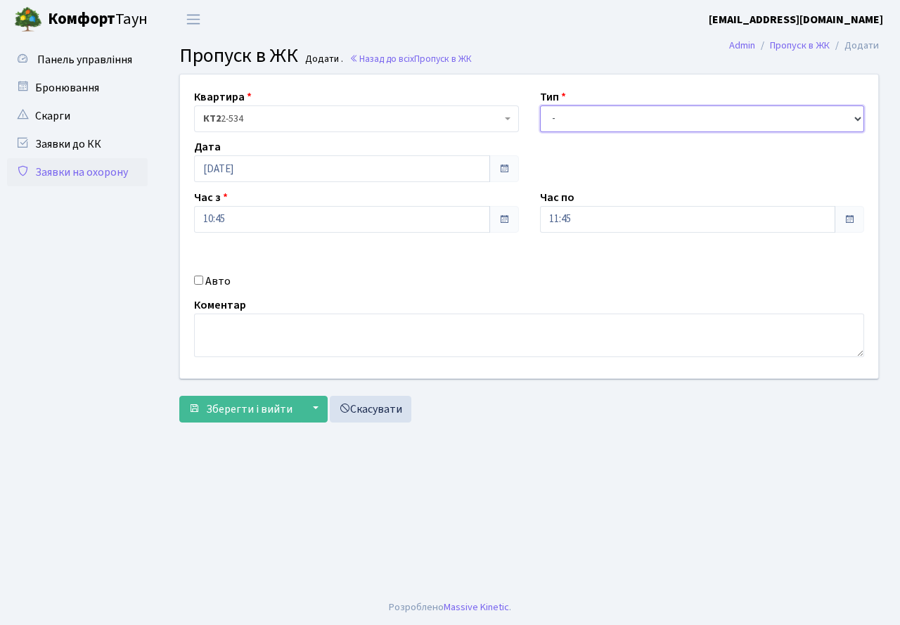
drag, startPoint x: 573, startPoint y: 114, endPoint x: 584, endPoint y: 129, distance: 19.1
click at [573, 115] on select "- Доставка Таксі Гості Сервіс" at bounding box center [702, 118] width 325 height 27
select select "3"
click at [540, 105] on select "- Доставка Таксі Гості Сервіс" at bounding box center [702, 118] width 325 height 27
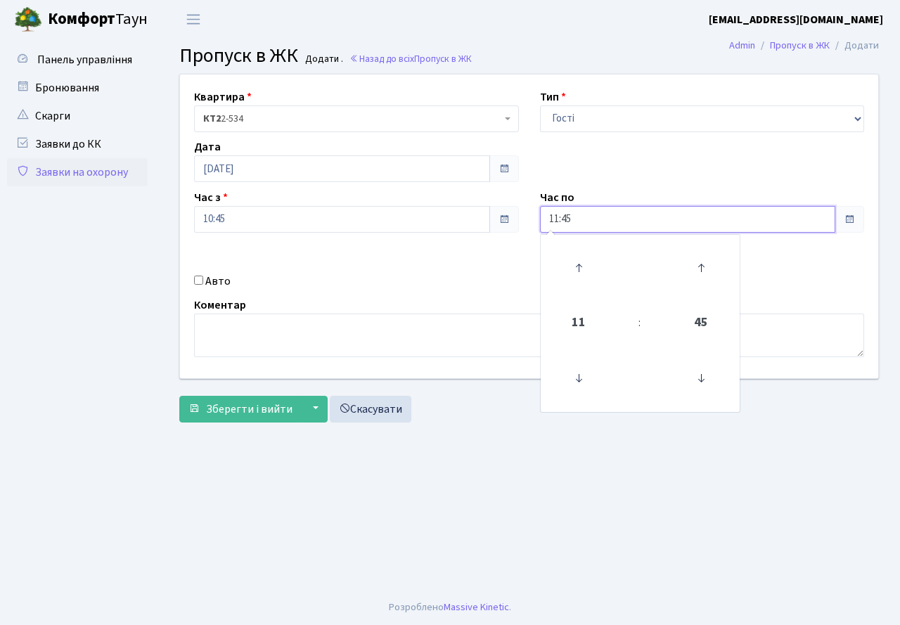
click at [598, 216] on input "11:45" at bounding box center [688, 219] width 296 height 27
click at [577, 256] on icon at bounding box center [579, 268] width 38 height 38
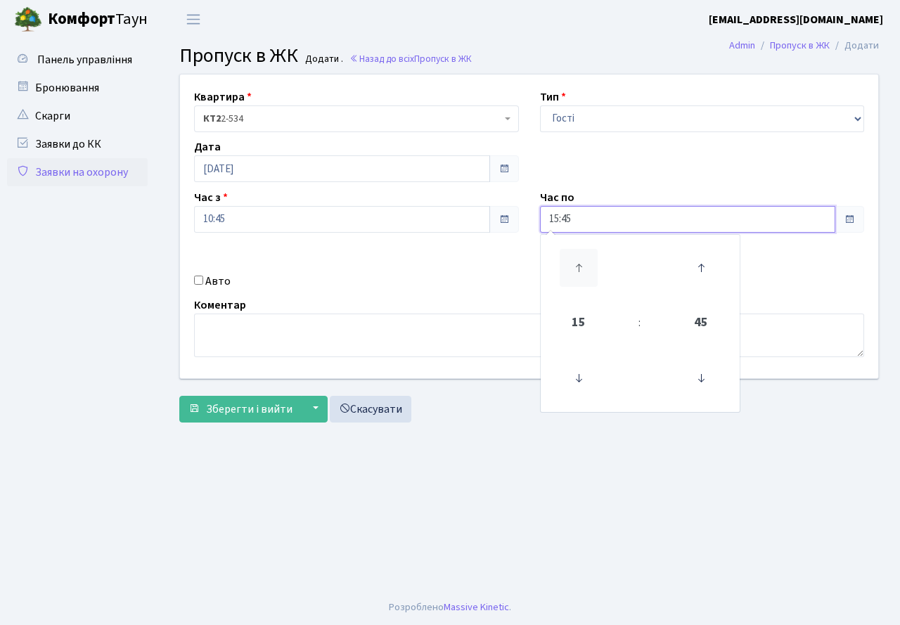
click at [577, 256] on icon at bounding box center [579, 268] width 38 height 38
type input "19:45"
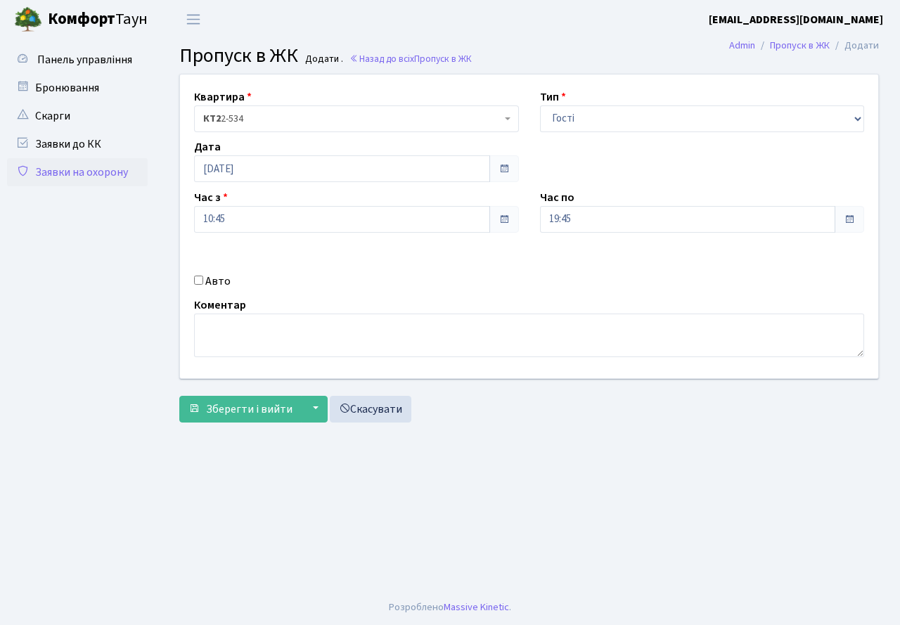
drag, startPoint x: 408, startPoint y: 286, endPoint x: 321, endPoint y: 286, distance: 87.2
click at [408, 286] on div "Авто" at bounding box center [357, 281] width 346 height 17
click at [201, 282] on input "Авто" at bounding box center [198, 280] width 9 height 9
checkbox input "true"
type input "АА5678YH"
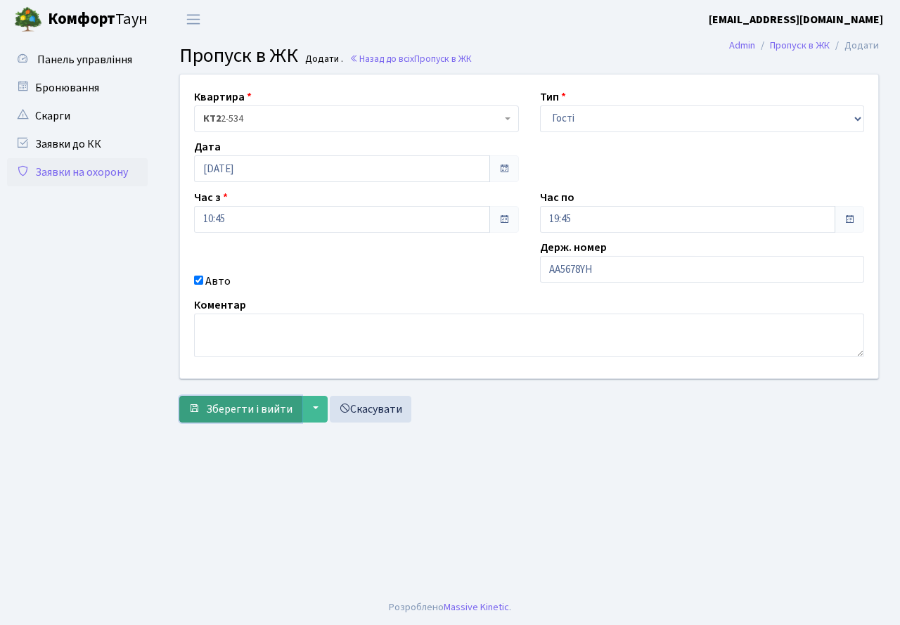
click at [252, 408] on span "Зберегти і вийти" at bounding box center [249, 409] width 87 height 15
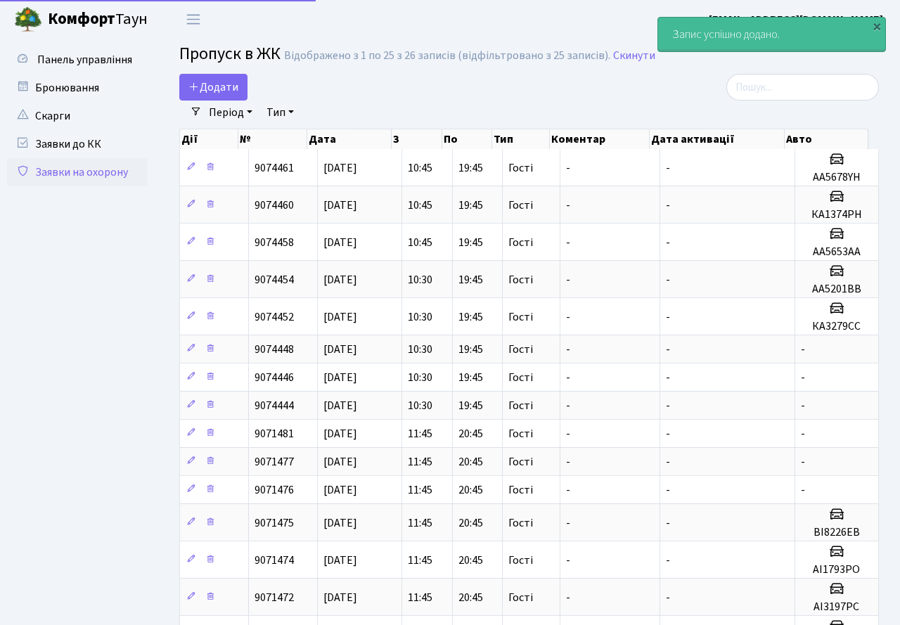
select select "25"
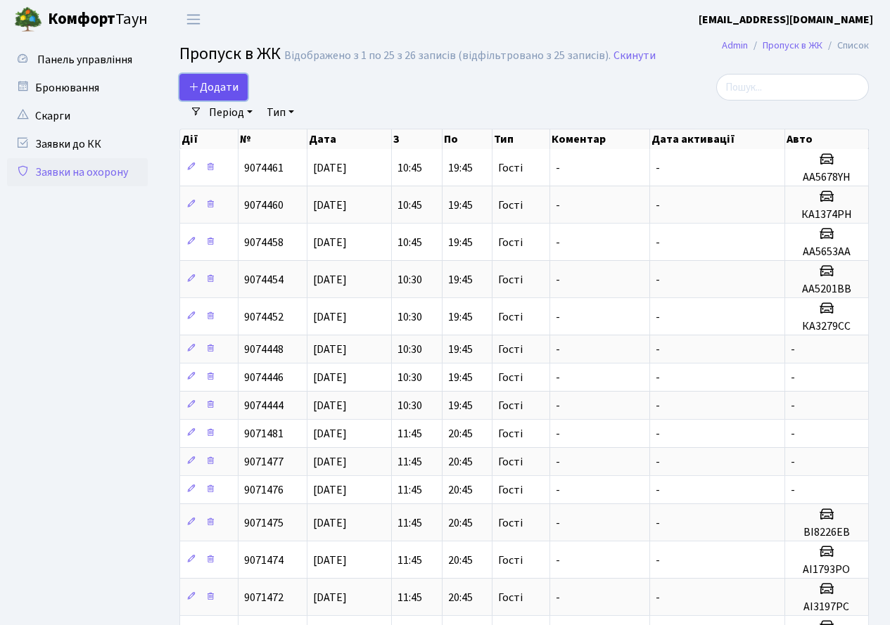
click at [219, 87] on span "Додати" at bounding box center [213, 86] width 50 height 15
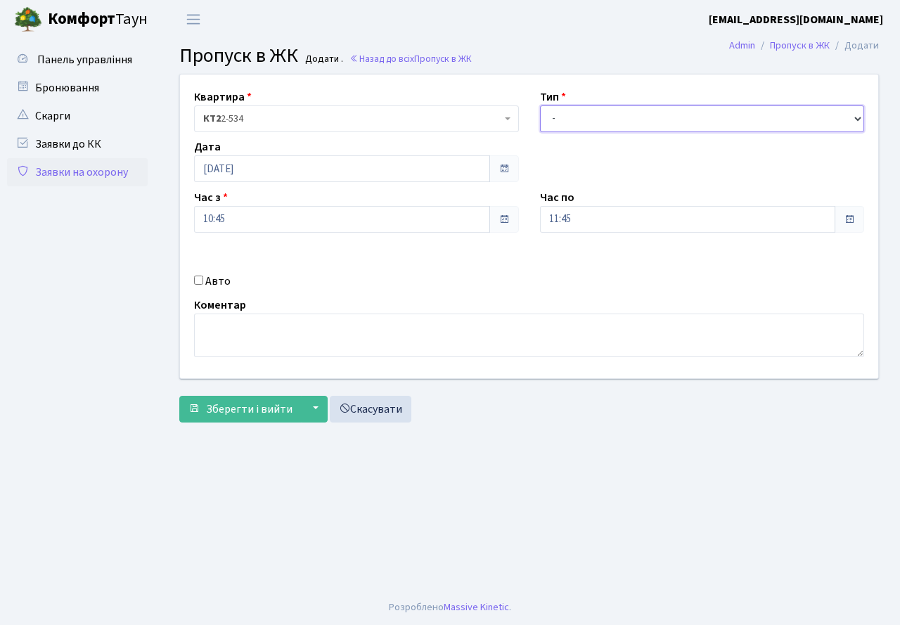
click at [601, 124] on select "- Доставка Таксі Гості Сервіс" at bounding box center [702, 118] width 325 height 27
select select "3"
click at [540, 105] on select "- Доставка Таксі Гості Сервіс" at bounding box center [702, 118] width 325 height 27
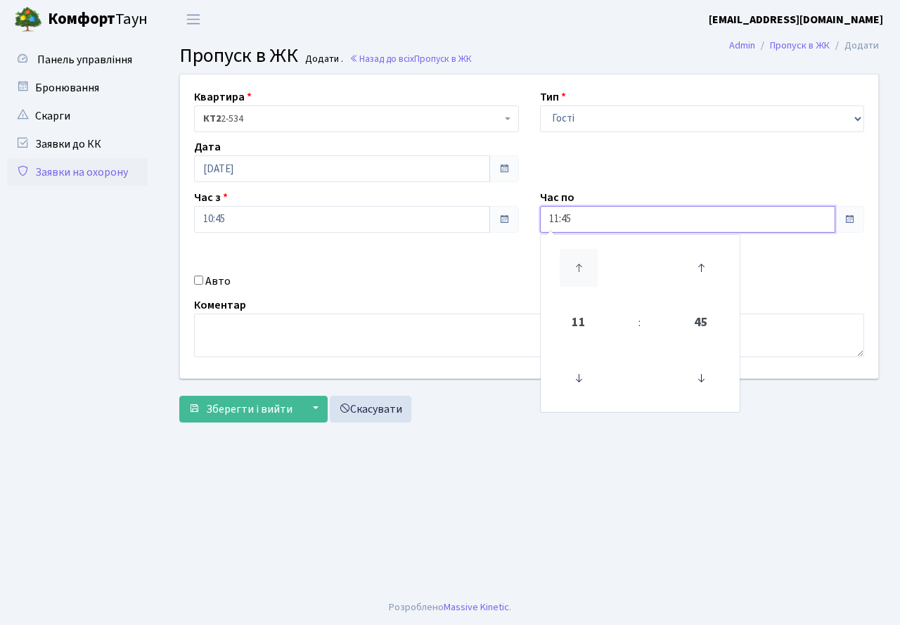
drag, startPoint x: 587, startPoint y: 218, endPoint x: 577, endPoint y: 260, distance: 42.6
click at [584, 231] on input "11:45" at bounding box center [688, 219] width 296 height 27
click at [577, 260] on icon at bounding box center [579, 268] width 38 height 38
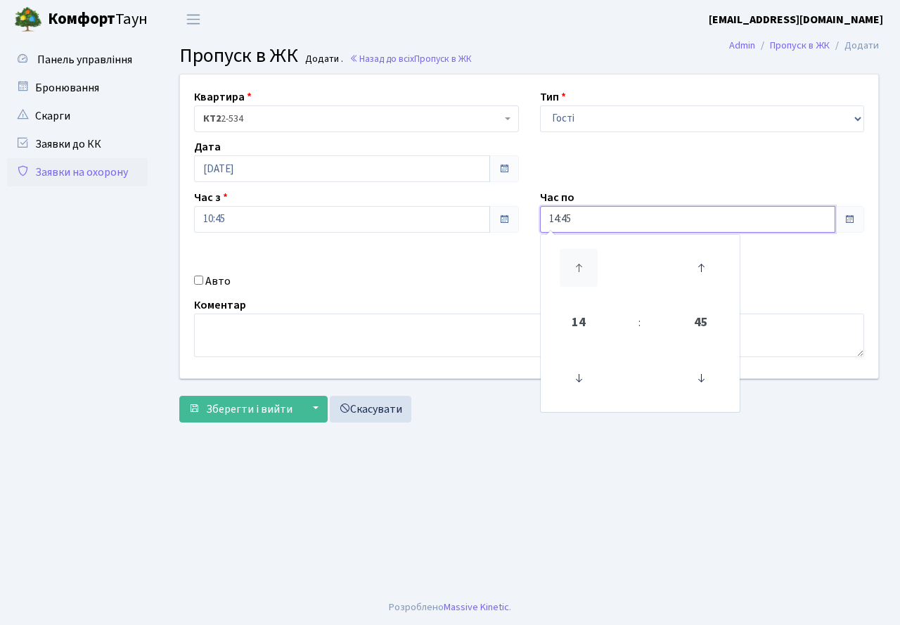
click at [577, 260] on icon at bounding box center [579, 268] width 38 height 38
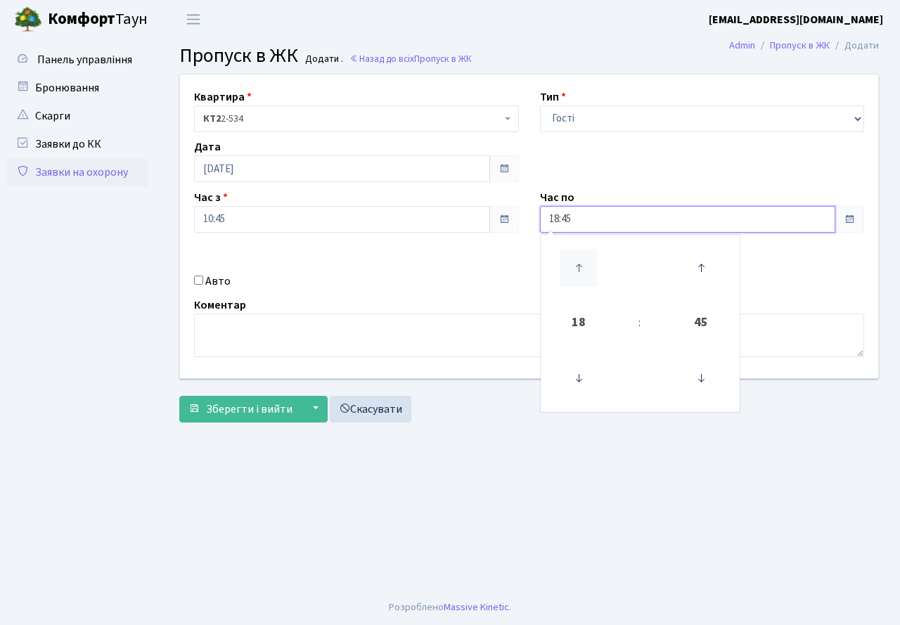
type input "19:45"
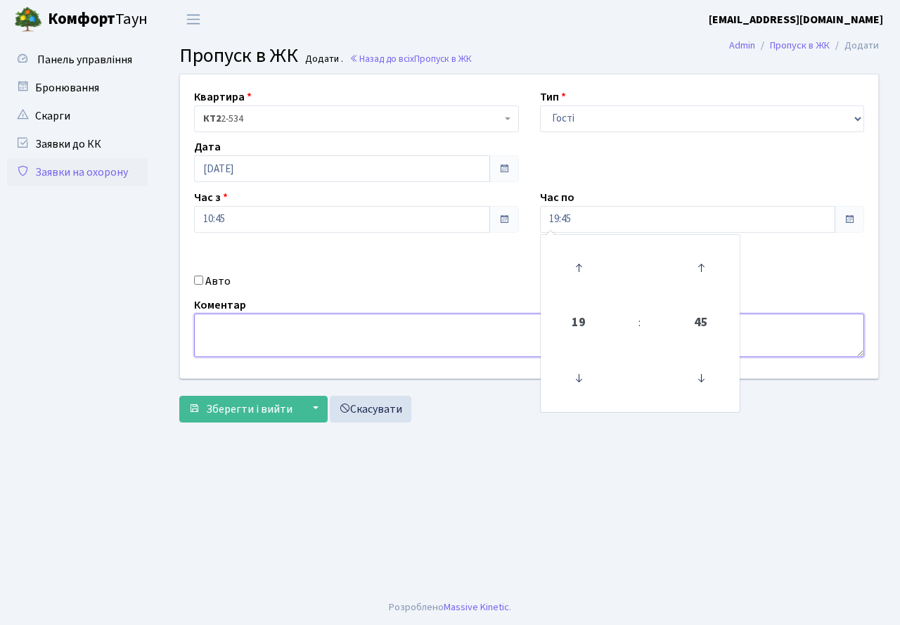
click at [382, 326] on textarea at bounding box center [529, 336] width 670 height 44
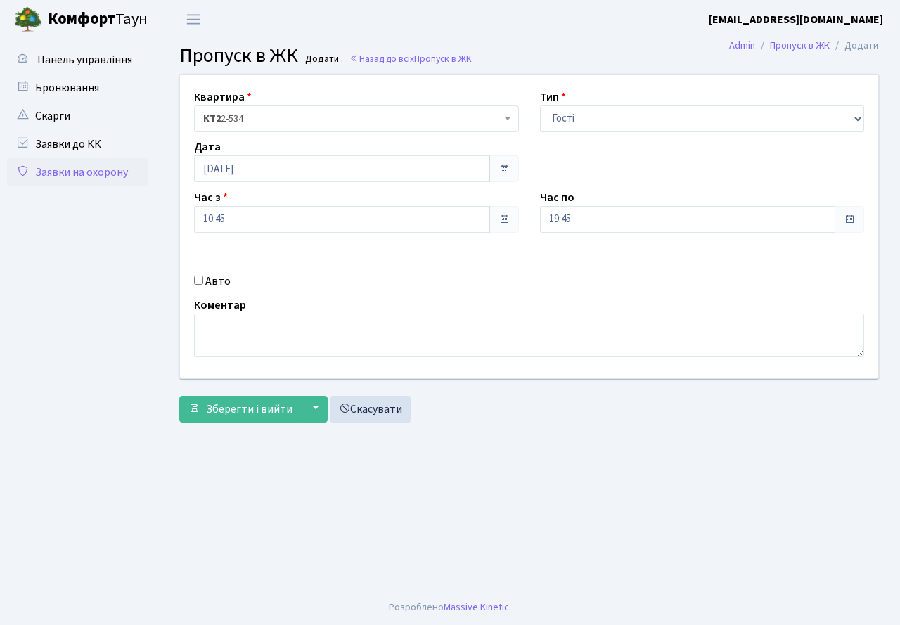
click at [199, 281] on input "Авто" at bounding box center [198, 280] width 9 height 9
checkbox input "true"
type input "КА1183ЕЕ"
click at [236, 416] on span "Зберегти і вийти" at bounding box center [249, 409] width 87 height 15
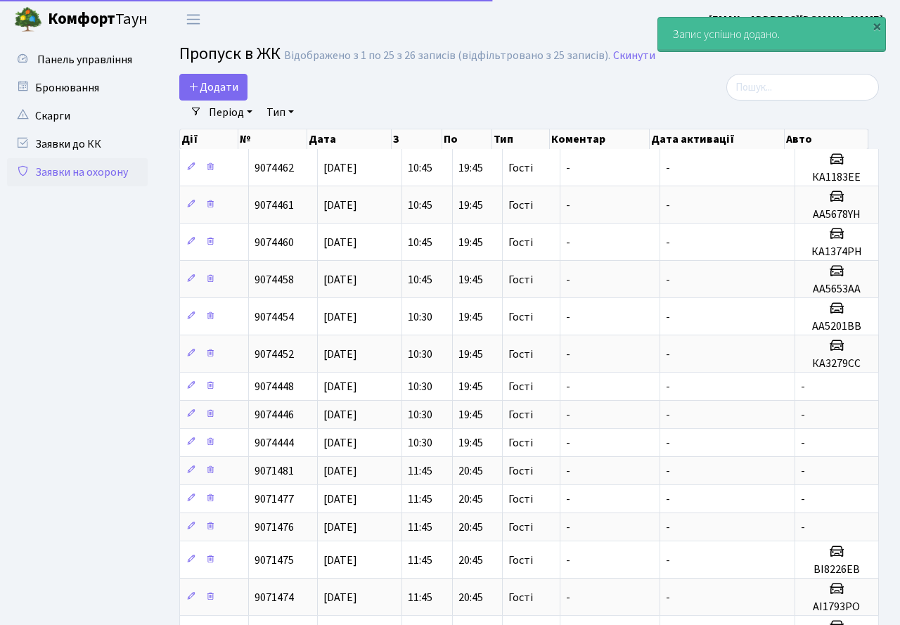
select select "25"
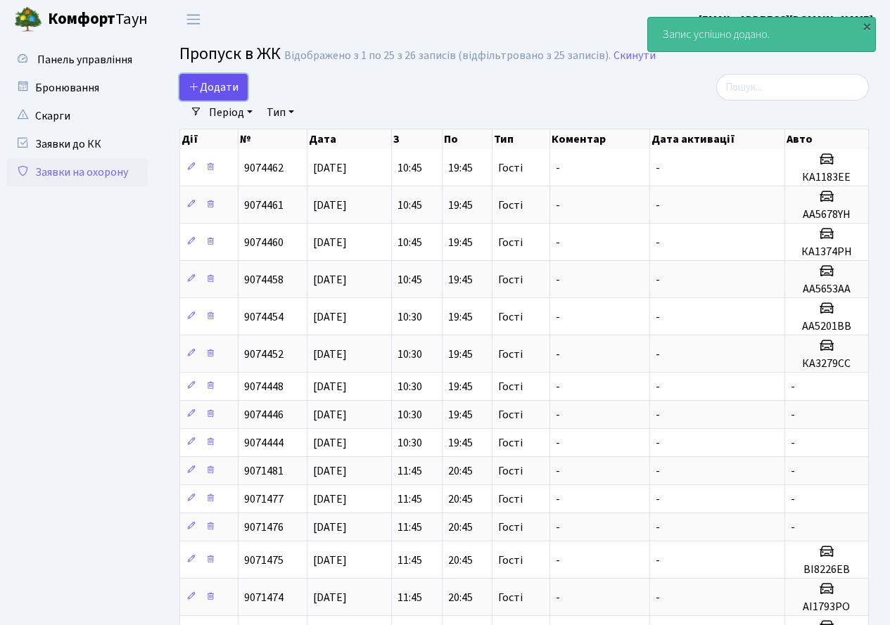
click at [214, 84] on span "Додати" at bounding box center [213, 86] width 50 height 15
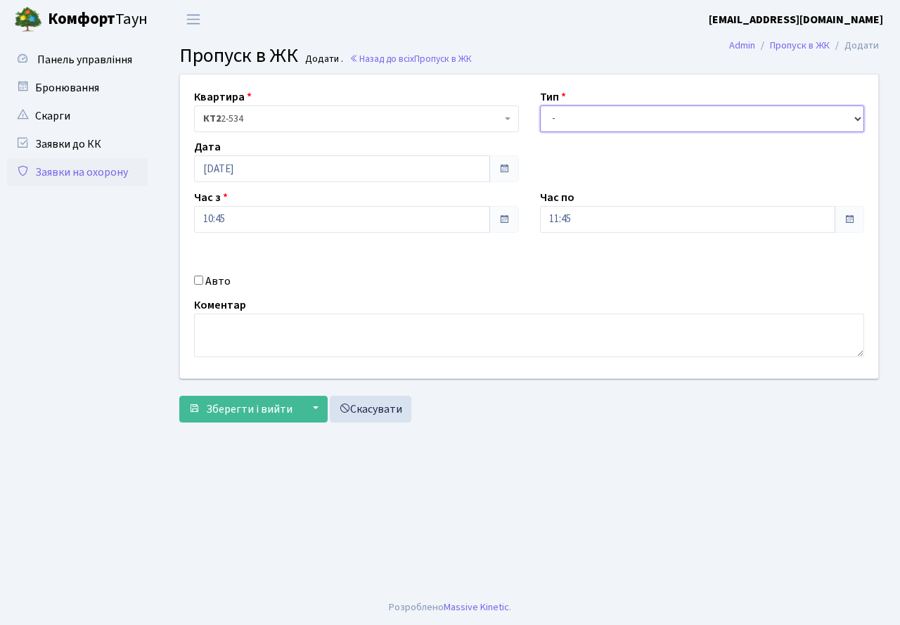
drag, startPoint x: 563, startPoint y: 120, endPoint x: 565, endPoint y: 129, distance: 8.7
click at [565, 129] on select "- Доставка Таксі Гості Сервіс" at bounding box center [702, 118] width 325 height 27
select select "3"
click at [540, 105] on select "- Доставка Таксі Гості Сервіс" at bounding box center [702, 118] width 325 height 27
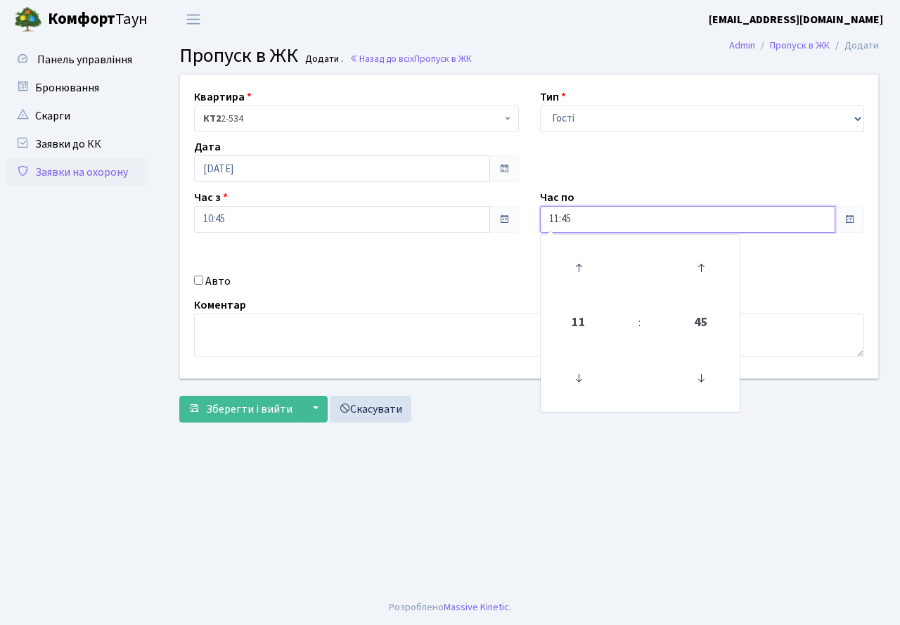
drag, startPoint x: 587, startPoint y: 224, endPoint x: 553, endPoint y: 269, distance: 56.3
click at [587, 226] on input "11:45" at bounding box center [688, 219] width 296 height 27
click at [576, 260] on icon at bounding box center [579, 268] width 38 height 38
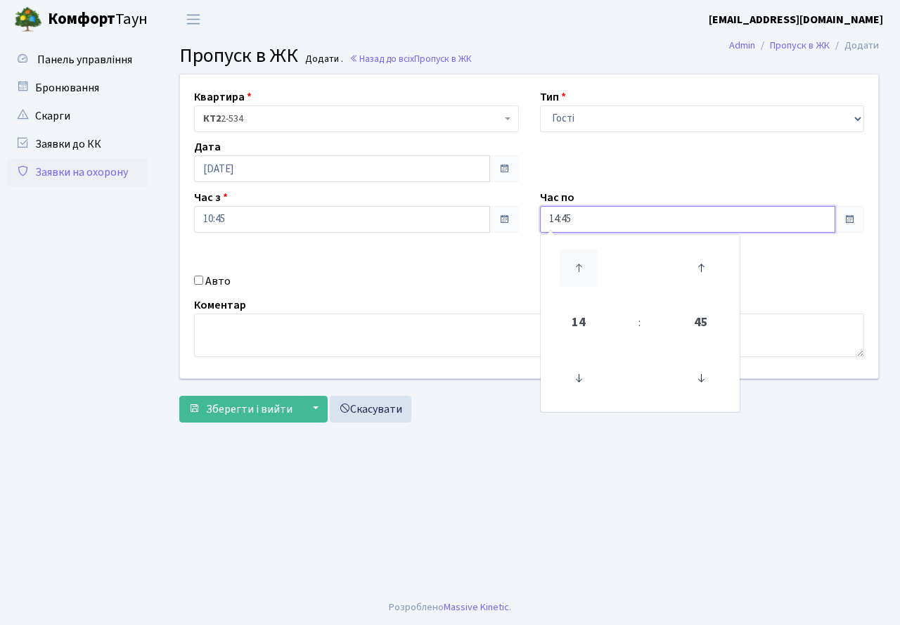
click at [576, 260] on icon at bounding box center [579, 268] width 38 height 38
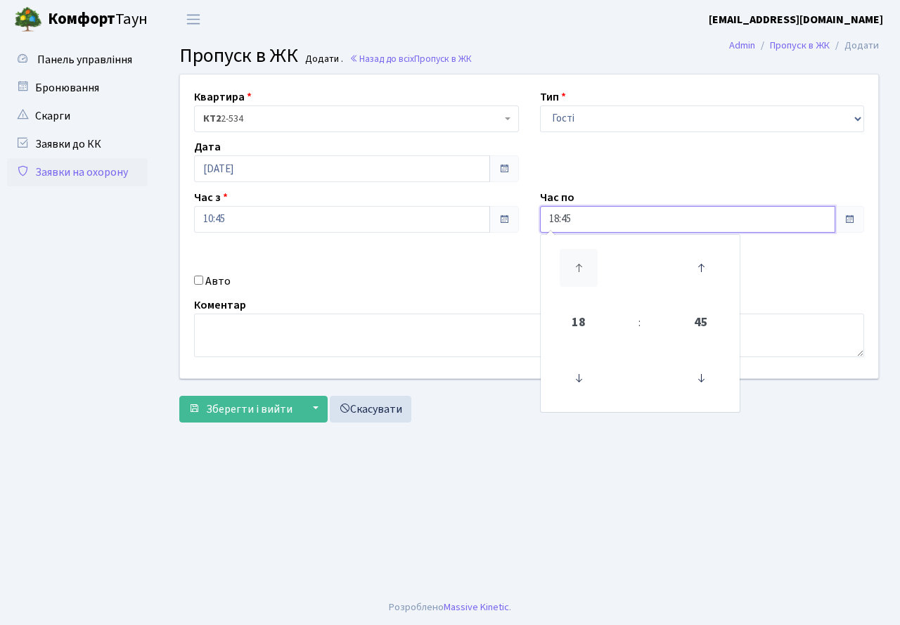
type input "19:45"
drag, startPoint x: 419, startPoint y: 281, endPoint x: 282, endPoint y: 267, distance: 137.9
click at [416, 283] on div "Авто" at bounding box center [357, 281] width 346 height 17
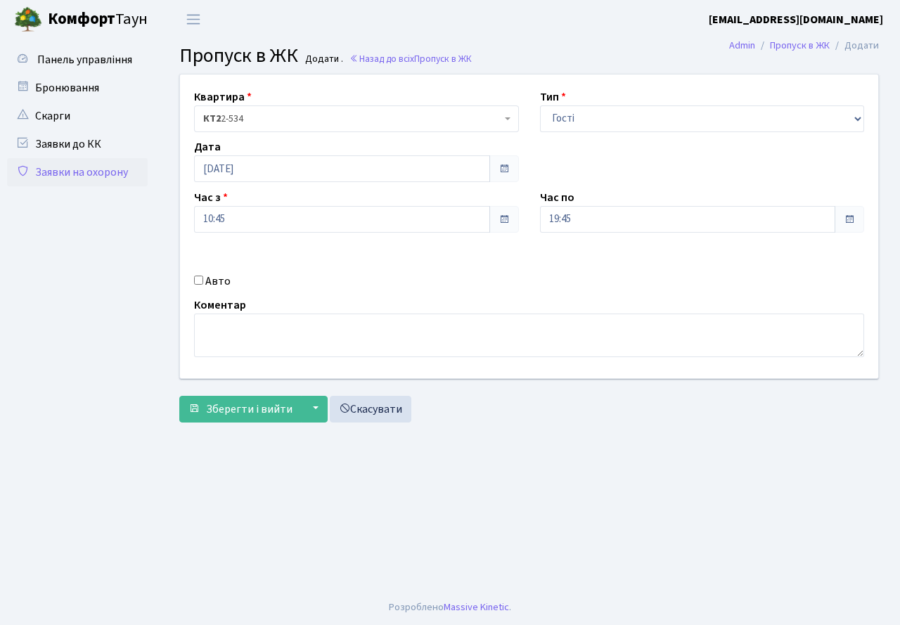
click at [198, 280] on input "Авто" at bounding box center [198, 280] width 9 height 9
checkbox input "true"
type input "у"
type input "КА1183ІВ"
click at [239, 409] on span "Зберегти і вийти" at bounding box center [249, 409] width 87 height 15
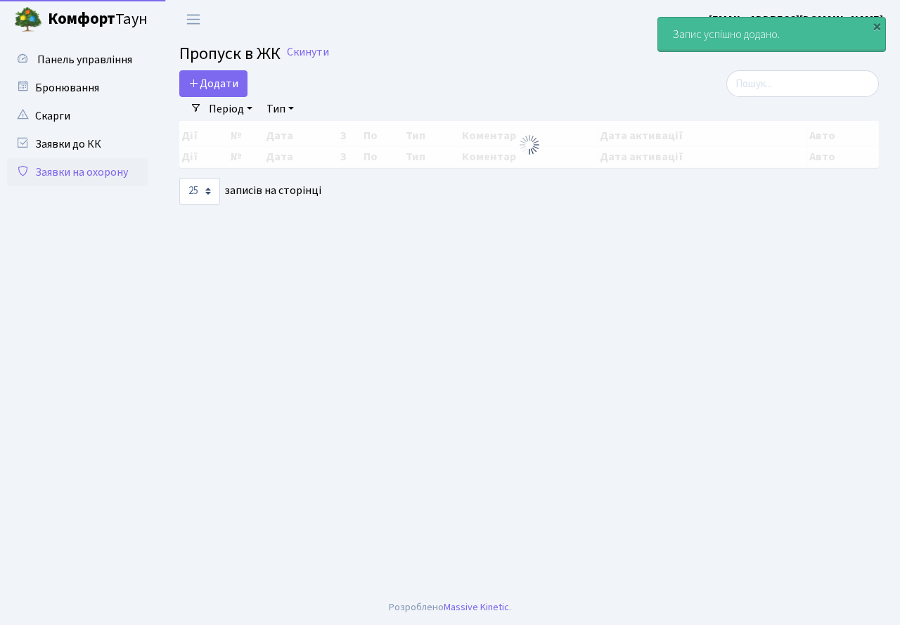
select select "25"
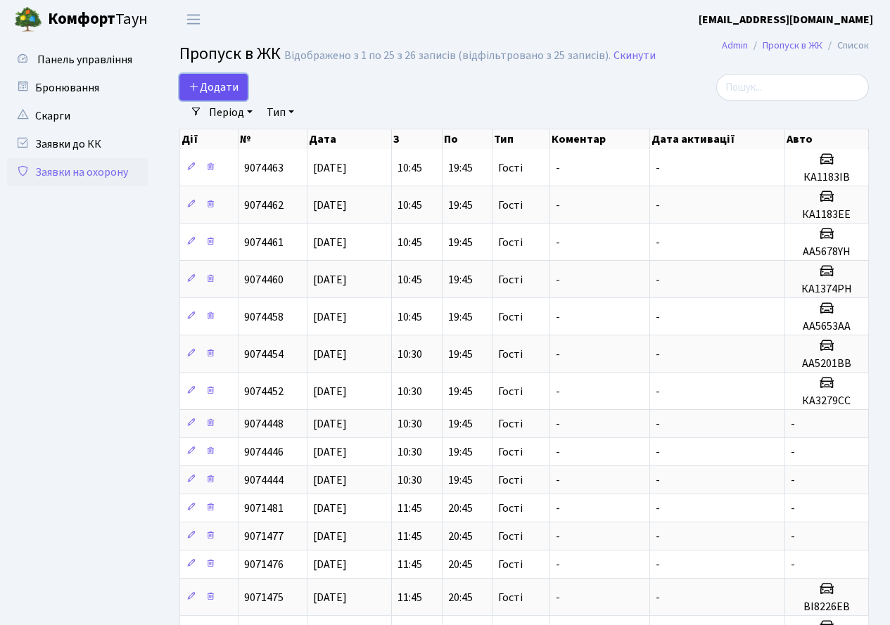
click at [205, 91] on span "Додати" at bounding box center [213, 86] width 50 height 15
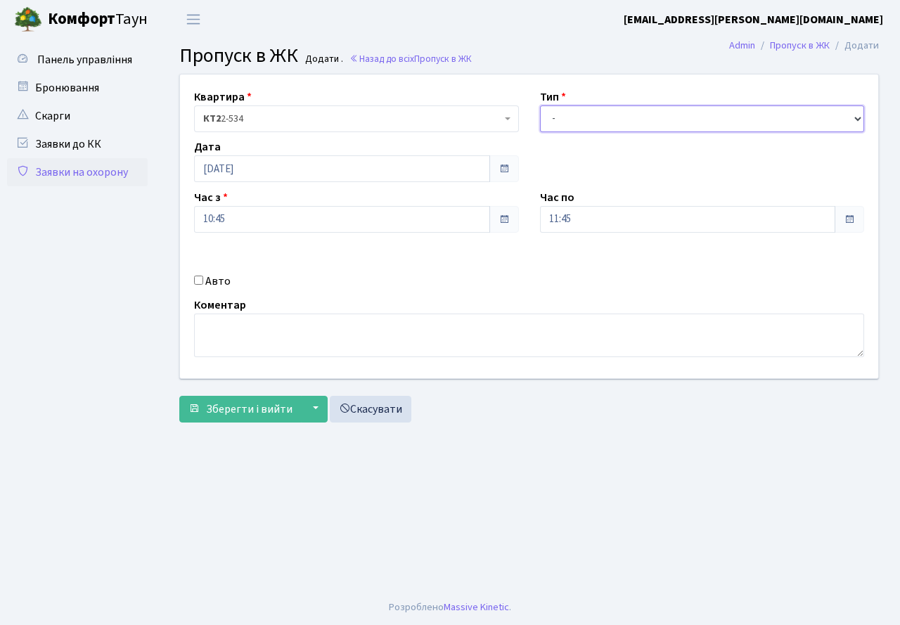
drag, startPoint x: 598, startPoint y: 114, endPoint x: 598, endPoint y: 128, distance: 14.1
click at [598, 114] on select "- Доставка Таксі Гості Сервіс" at bounding box center [702, 118] width 325 height 27
select select "3"
click at [540, 105] on select "- Доставка Таксі Гості Сервіс" at bounding box center [702, 118] width 325 height 27
click at [585, 231] on input "11:45" at bounding box center [688, 219] width 296 height 27
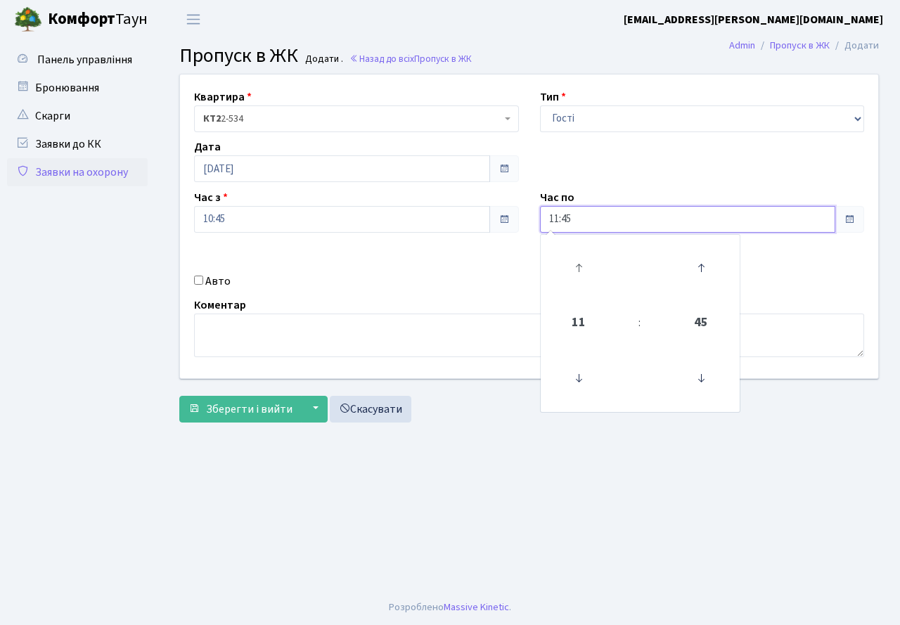
click at [581, 244] on link at bounding box center [578, 268] width 41 height 51
drag, startPoint x: 581, startPoint y: 244, endPoint x: 574, endPoint y: 258, distance: 15.7
click at [577, 253] on link at bounding box center [578, 268] width 41 height 51
click at [574, 258] on icon at bounding box center [579, 268] width 38 height 38
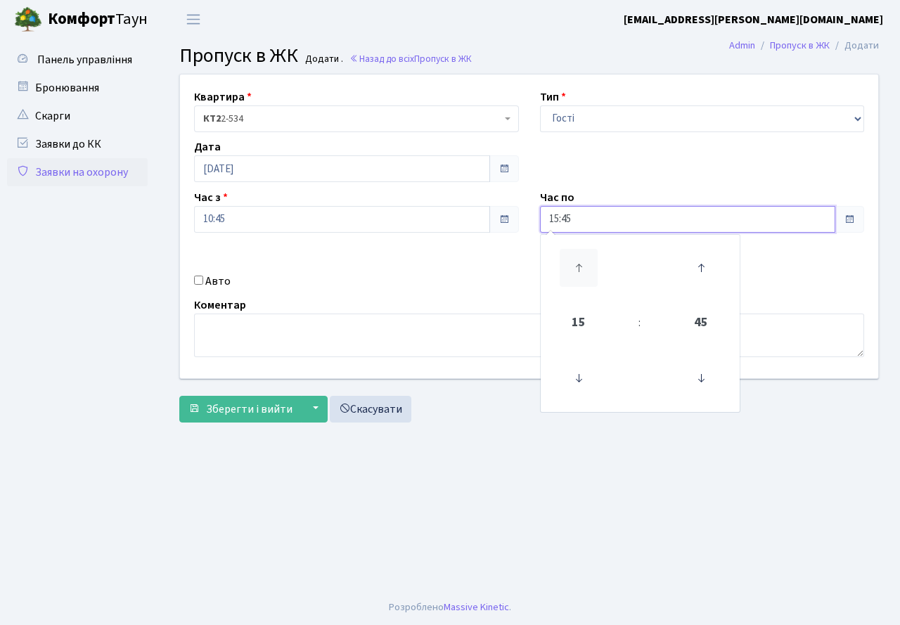
click at [574, 258] on icon at bounding box center [579, 268] width 38 height 38
type input "19:45"
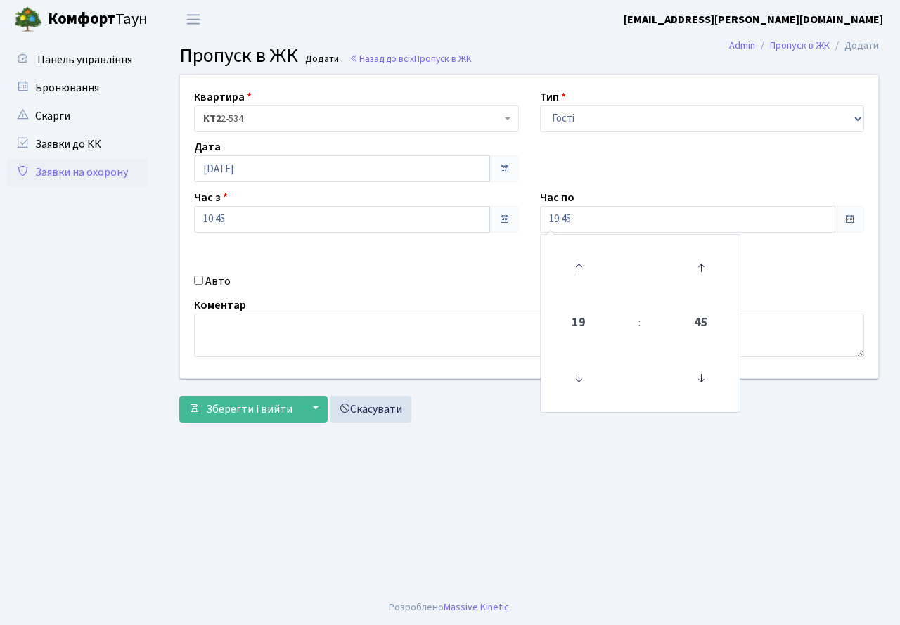
drag, startPoint x: 505, startPoint y: 272, endPoint x: 284, endPoint y: 286, distance: 221.2
click at [504, 272] on div "Квартира <b>КТ2</b>&nbsp;&nbsp;&nbsp;2-534 КТ2 2-534 Тип - Доставка Таксі Гості…" at bounding box center [528, 227] width 719 height 304
click at [195, 282] on input "Авто" at bounding box center [198, 280] width 9 height 9
checkbox input "true"
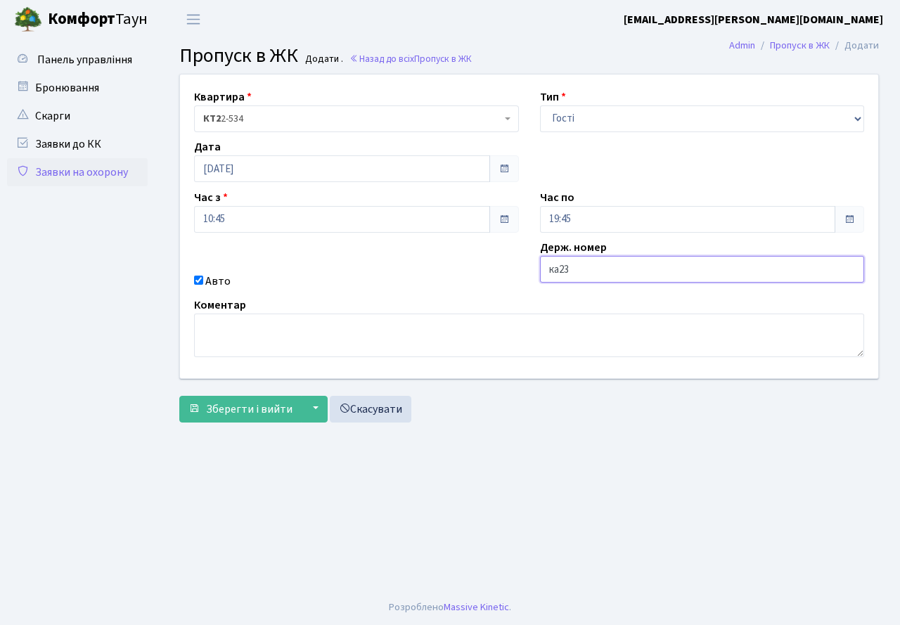
type input "КА2392МС"
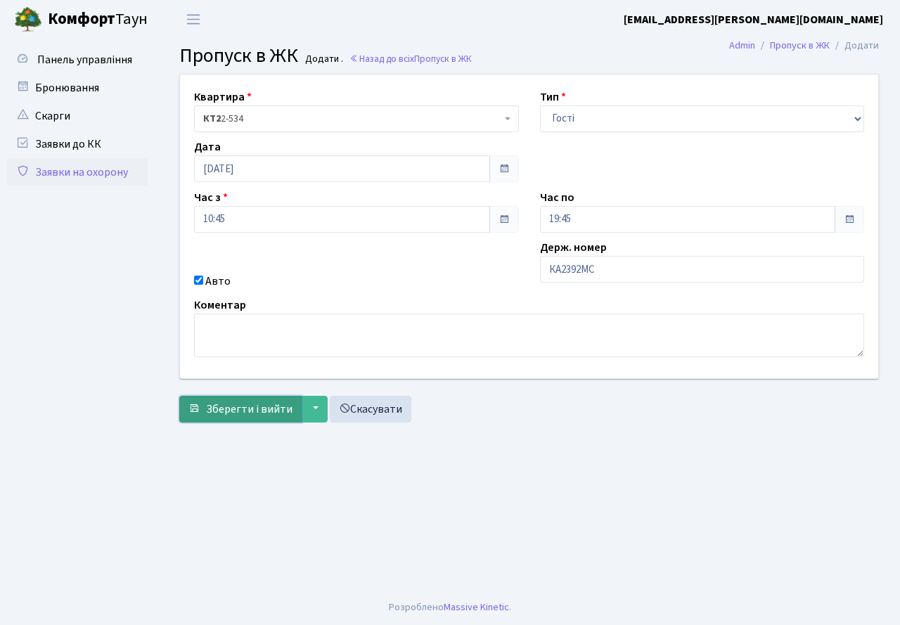
click at [233, 414] on span "Зберегти і вийти" at bounding box center [249, 409] width 87 height 15
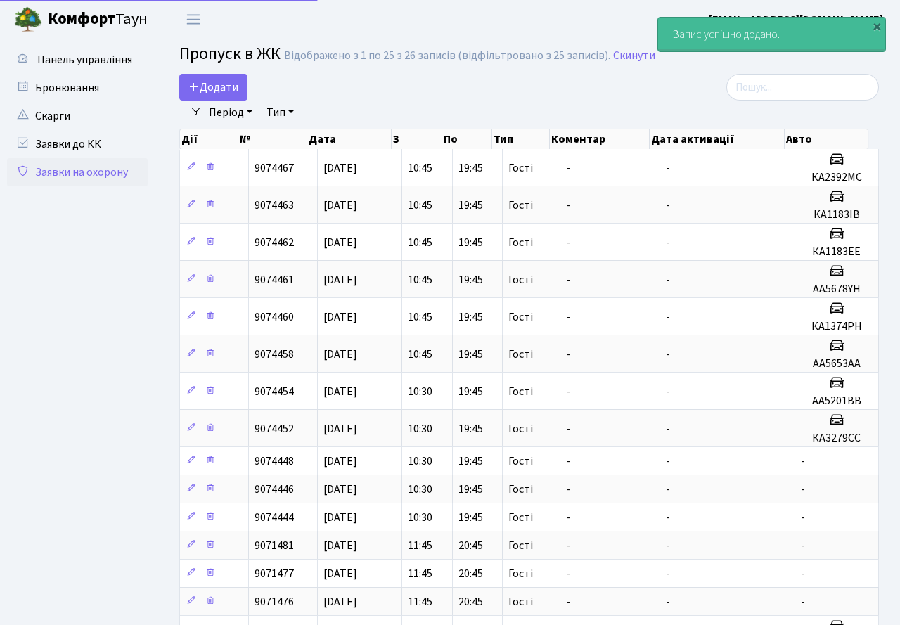
select select "25"
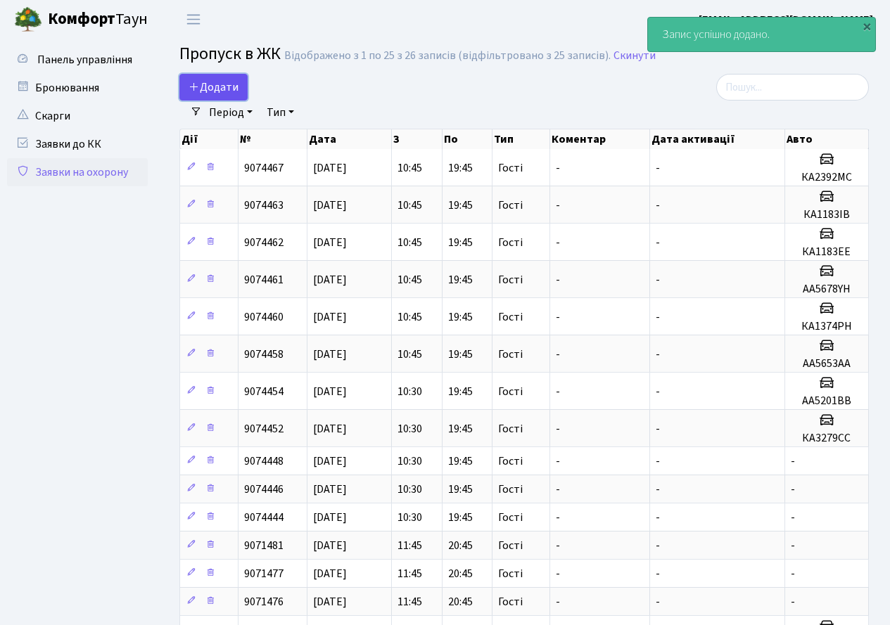
click at [208, 84] on span "Додати" at bounding box center [213, 86] width 50 height 15
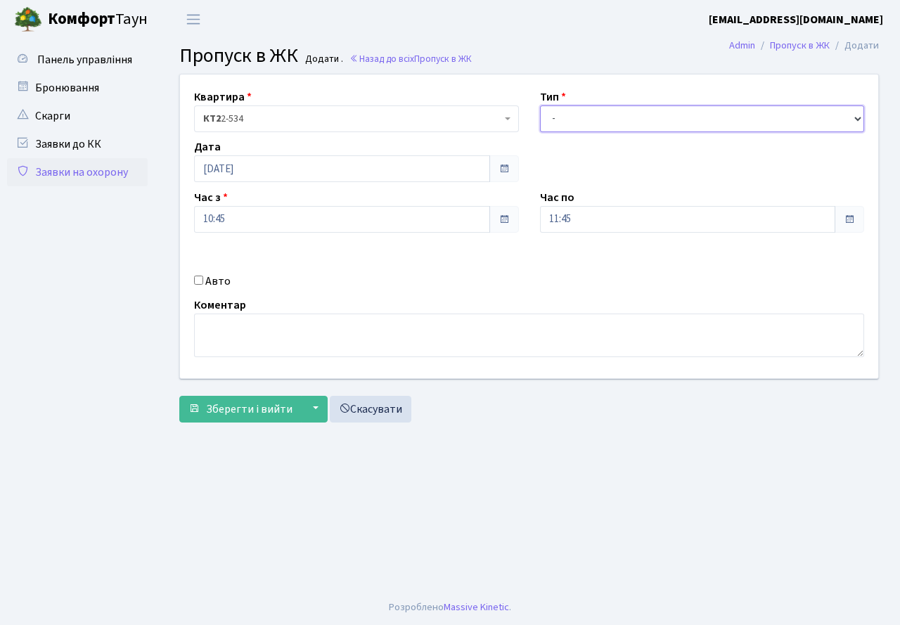
click at [648, 117] on select "- Доставка Таксі Гості Сервіс" at bounding box center [702, 118] width 325 height 27
select select "3"
click at [540, 105] on select "- Доставка Таксі Гості Сервіс" at bounding box center [702, 118] width 325 height 27
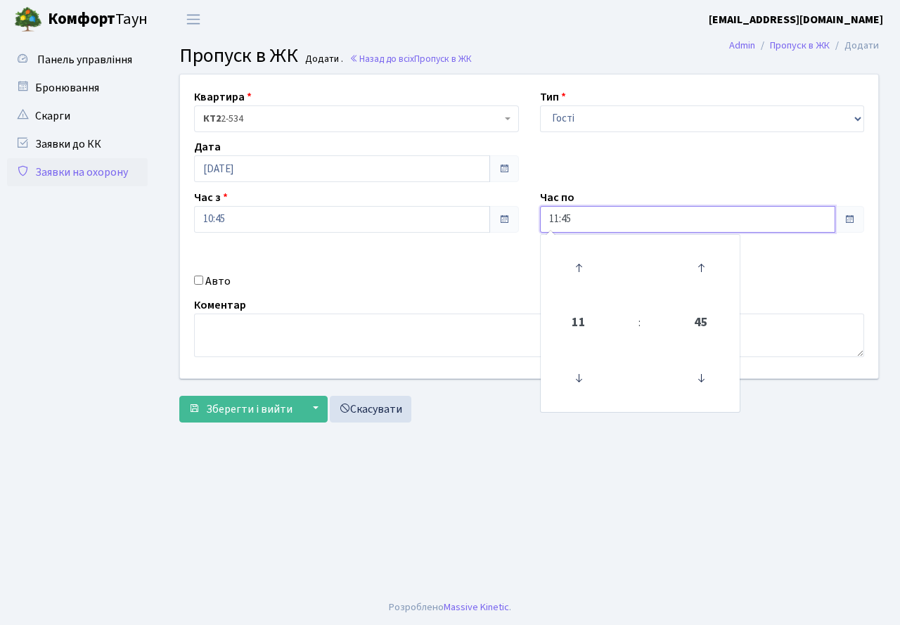
drag, startPoint x: 574, startPoint y: 231, endPoint x: 582, endPoint y: 247, distance: 17.9
click at [575, 231] on input "11:45" at bounding box center [688, 219] width 296 height 27
click at [572, 270] on icon at bounding box center [579, 268] width 38 height 38
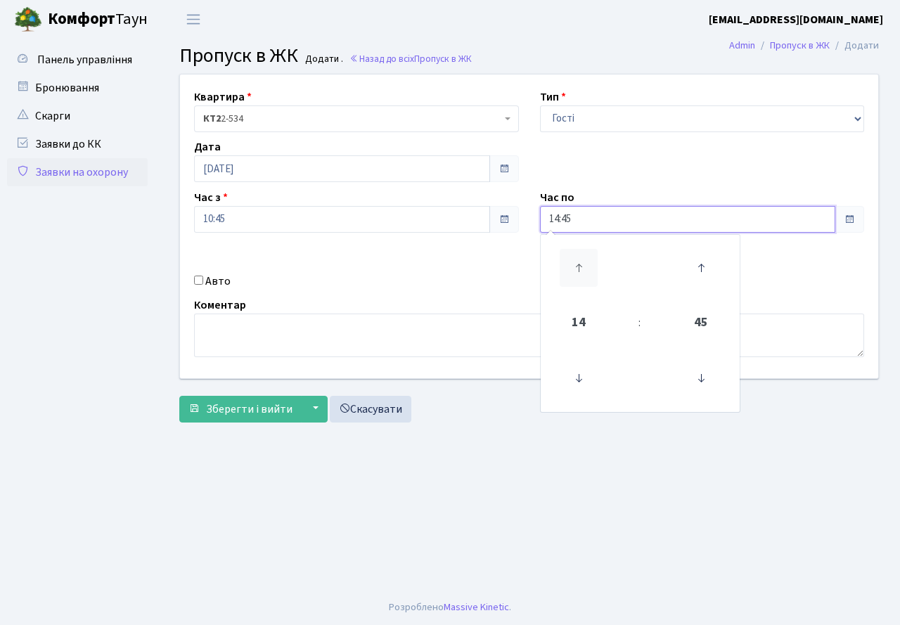
click at [572, 270] on icon at bounding box center [579, 268] width 38 height 38
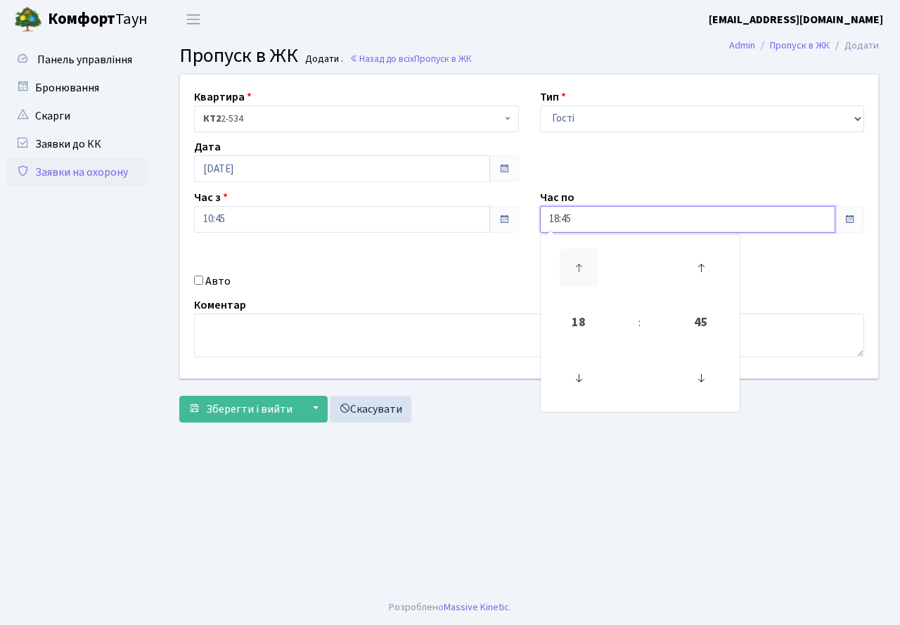
type input "19:45"
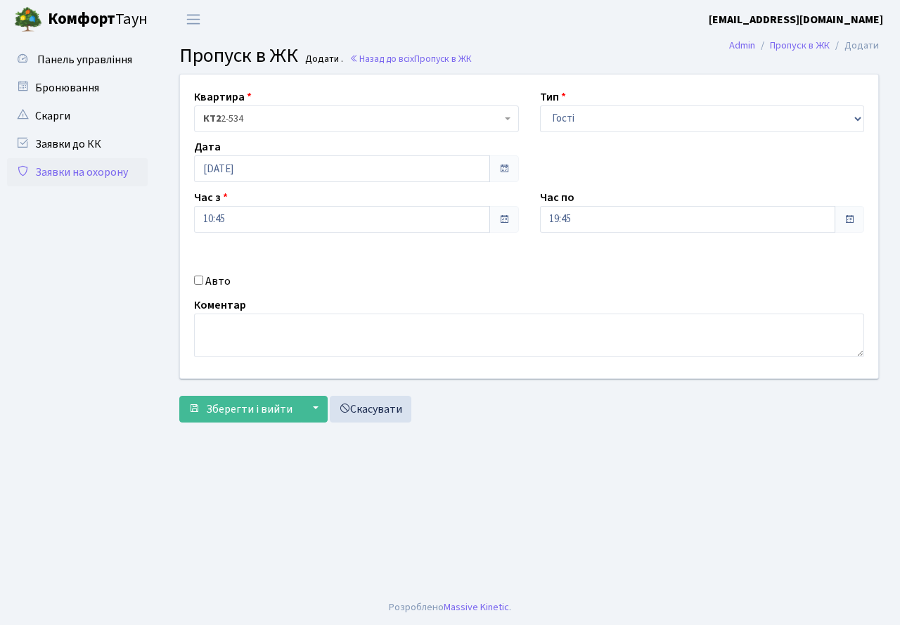
drag, startPoint x: 429, startPoint y: 297, endPoint x: 263, endPoint y: 306, distance: 166.2
click at [425, 300] on div "Коментар" at bounding box center [529, 327] width 691 height 60
click at [199, 281] on input "Авто" at bounding box center [198, 280] width 9 height 9
checkbox input "true"
type input "КА6725АО"
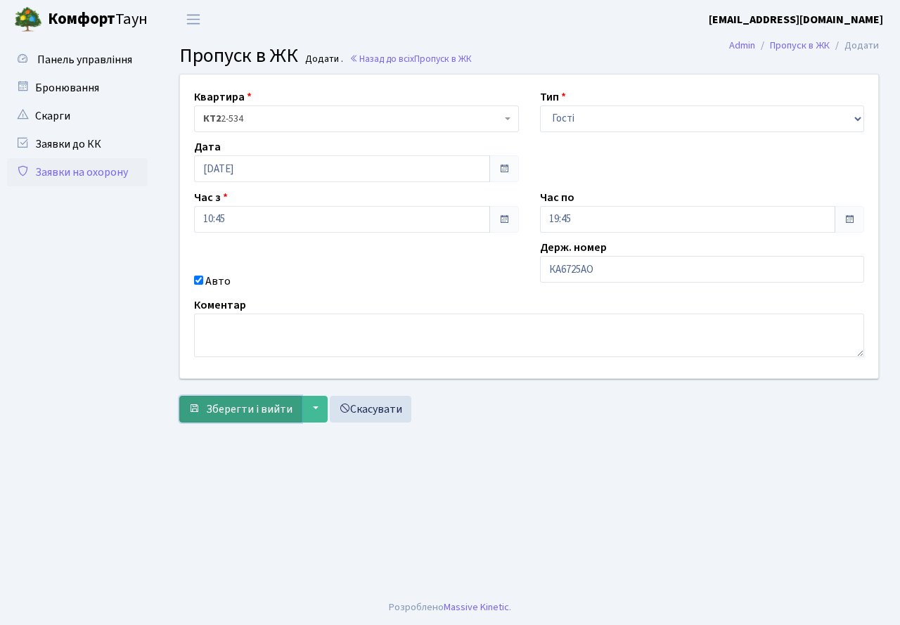
click at [231, 413] on span "Зберегти і вийти" at bounding box center [249, 409] width 87 height 15
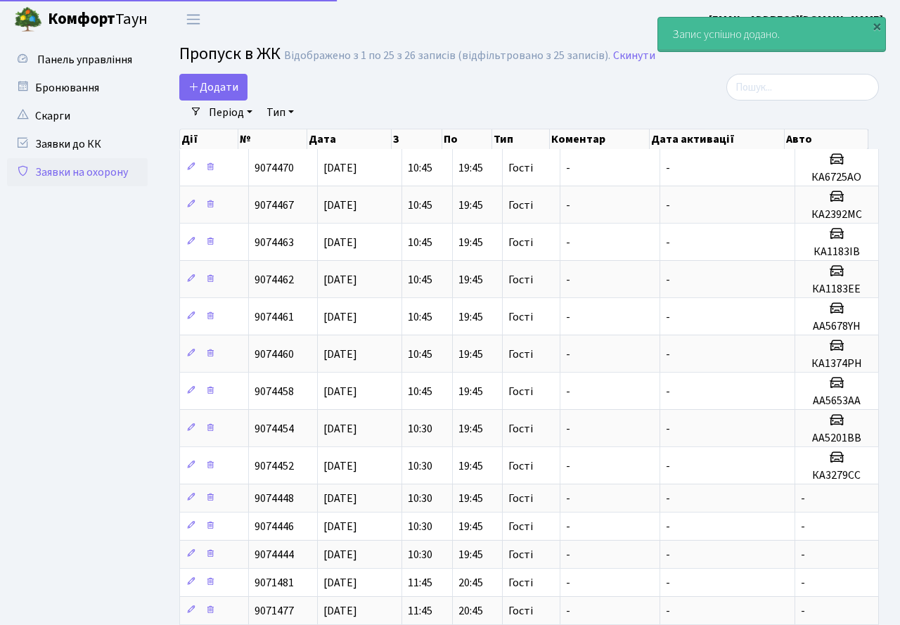
select select "25"
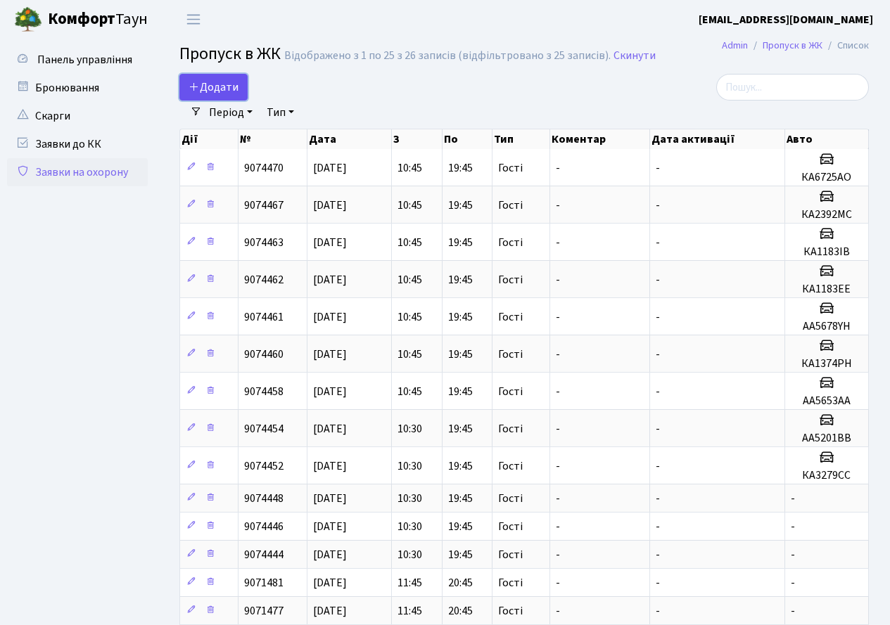
click at [231, 82] on span "Додати" at bounding box center [213, 86] width 50 height 15
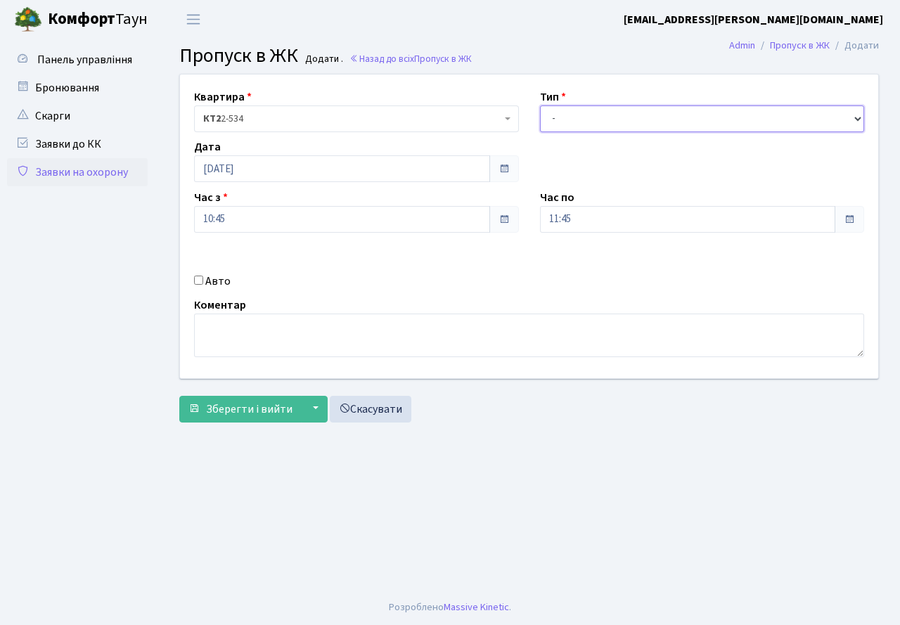
drag, startPoint x: 582, startPoint y: 121, endPoint x: 587, endPoint y: 130, distance: 10.4
click at [585, 126] on select "- Доставка Таксі Гості Сервіс" at bounding box center [702, 118] width 325 height 27
select select "18"
click at [540, 105] on select "- Доставка Таксі Гості Сервіс" at bounding box center [702, 118] width 325 height 27
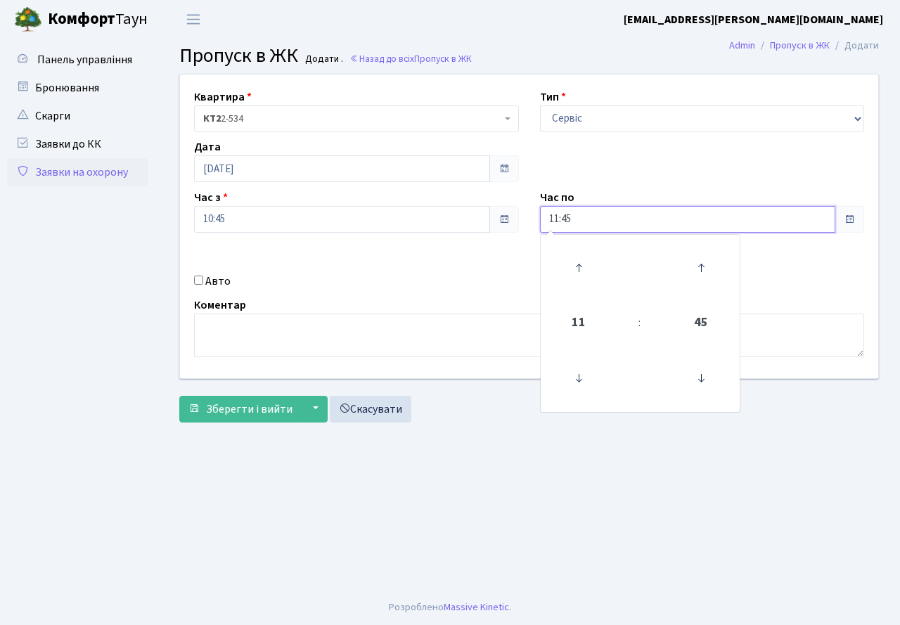
drag, startPoint x: 598, startPoint y: 221, endPoint x: 554, endPoint y: 272, distance: 67.4
click at [589, 233] on div "11:45 11 : 45 00 01 02 03 04 05 06 07 08 09 10 11 12 13 14 15 16 17 18 19 20 21…" at bounding box center [702, 219] width 325 height 27
click at [576, 265] on icon at bounding box center [579, 268] width 38 height 38
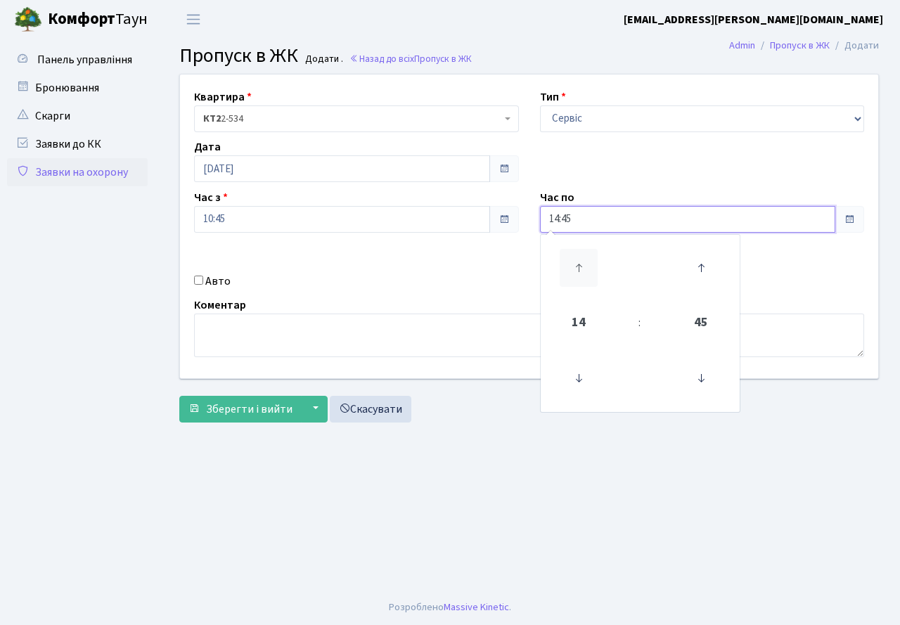
click at [576, 265] on icon at bounding box center [579, 268] width 38 height 38
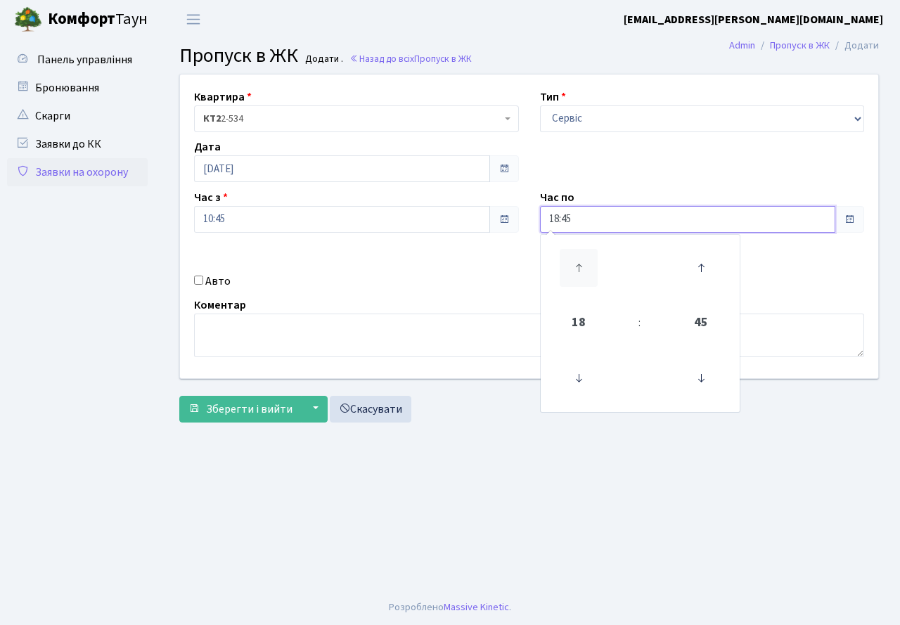
type input "19:45"
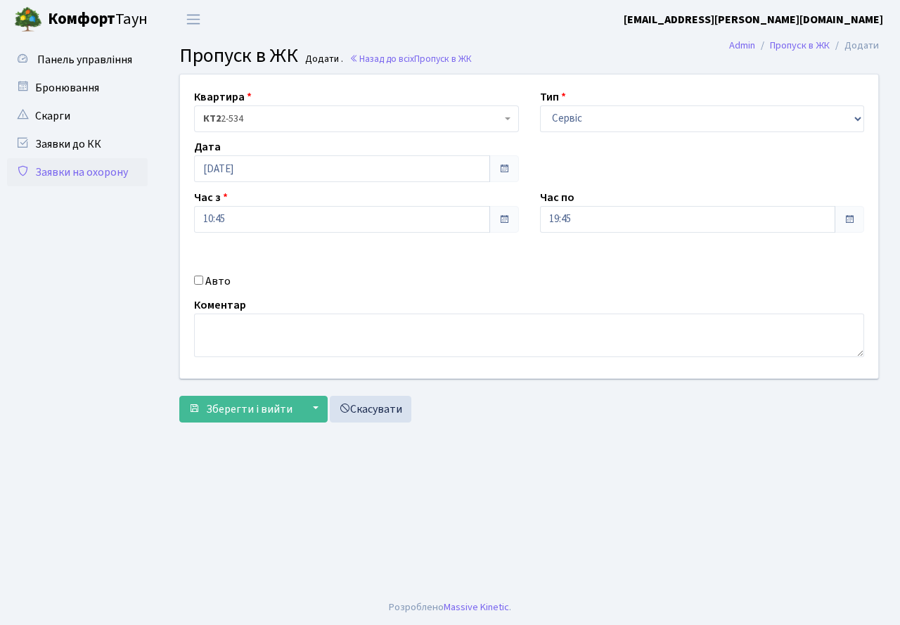
click at [417, 292] on div "Квартира <b>КТ2</b>&nbsp;&nbsp;&nbsp;2-534 КТ2 2-534 Тип - Доставка Таксі Гості…" at bounding box center [528, 227] width 719 height 304
click at [201, 283] on input "Авто" at bounding box center [198, 280] width 9 height 9
checkbox input "true"
paste input "КА9323РМ"
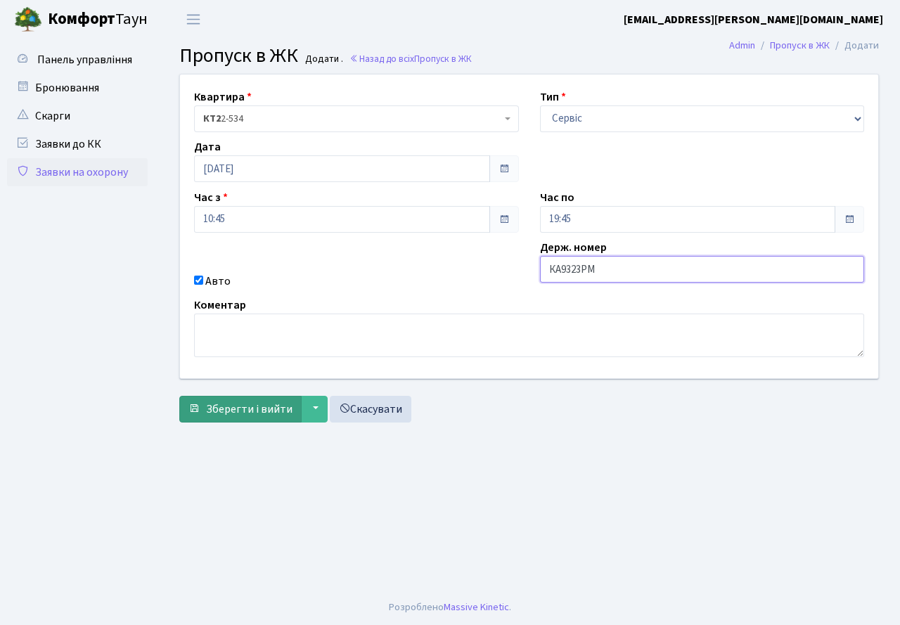
type input "КА9323РМ"
click at [264, 407] on span "Зберегти і вийти" at bounding box center [249, 409] width 87 height 15
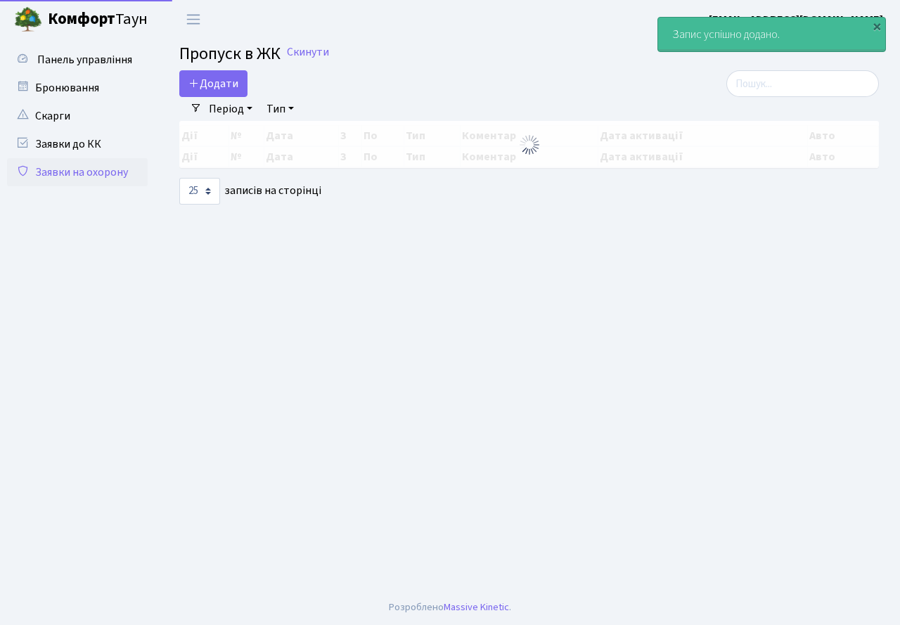
select select "25"
